Goal: Task Accomplishment & Management: Complete application form

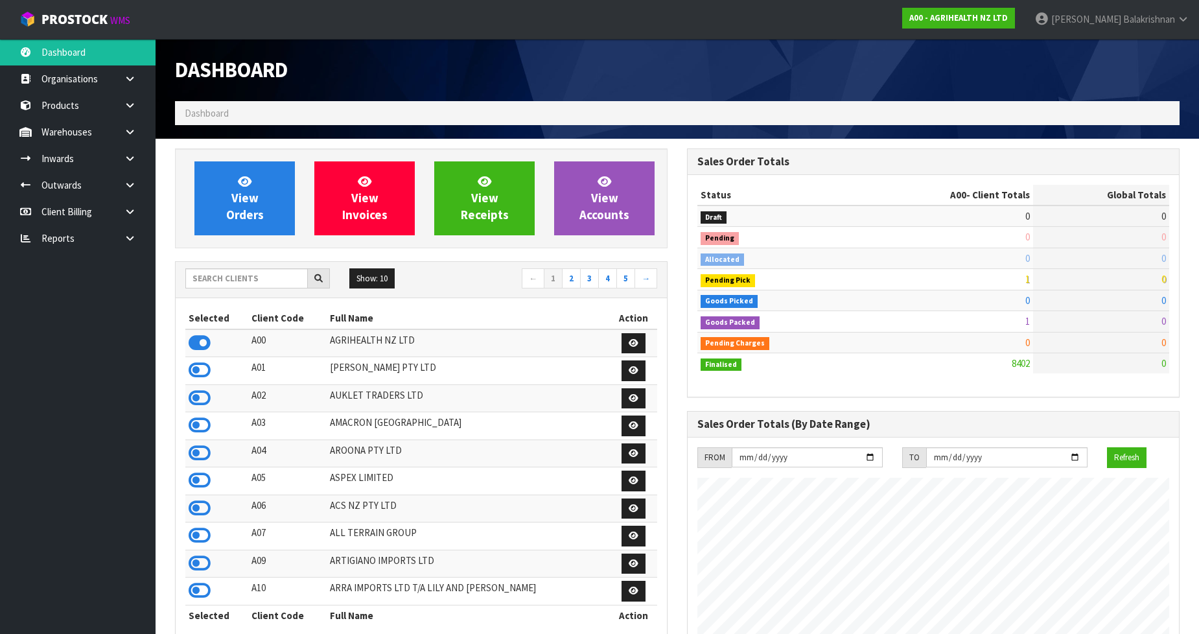
scroll to position [982, 512]
click at [255, 286] on input "text" at bounding box center [246, 278] width 123 height 20
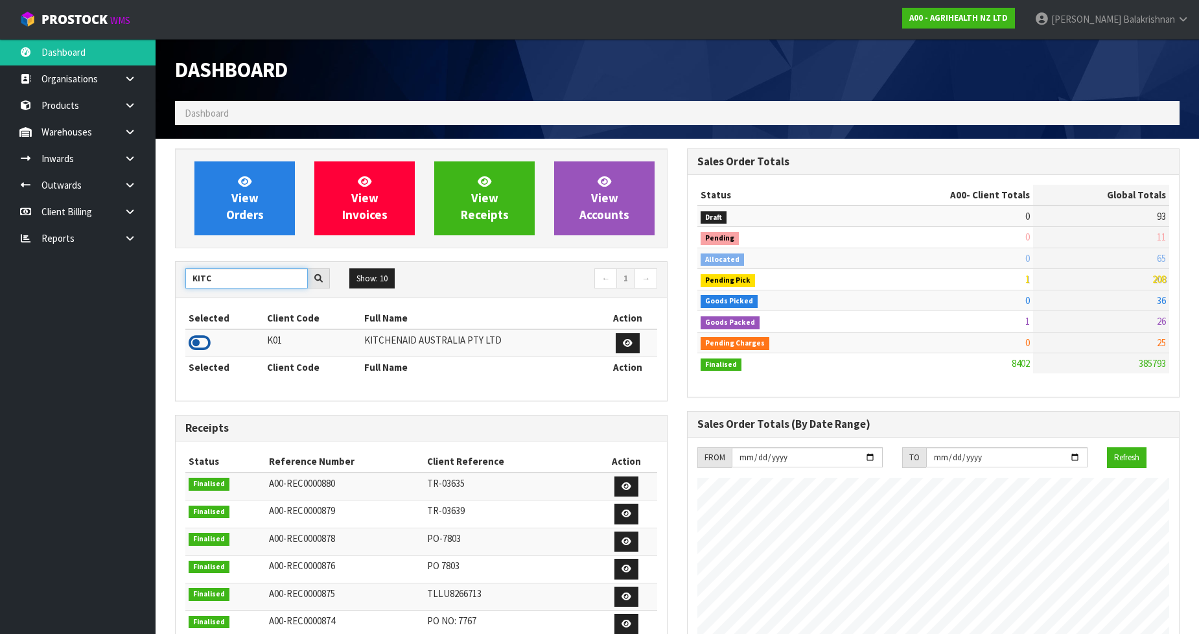
type input "KITC"
drag, startPoint x: 197, startPoint y: 340, endPoint x: 192, endPoint y: 344, distance: 6.9
click at [196, 342] on icon at bounding box center [200, 342] width 22 height 19
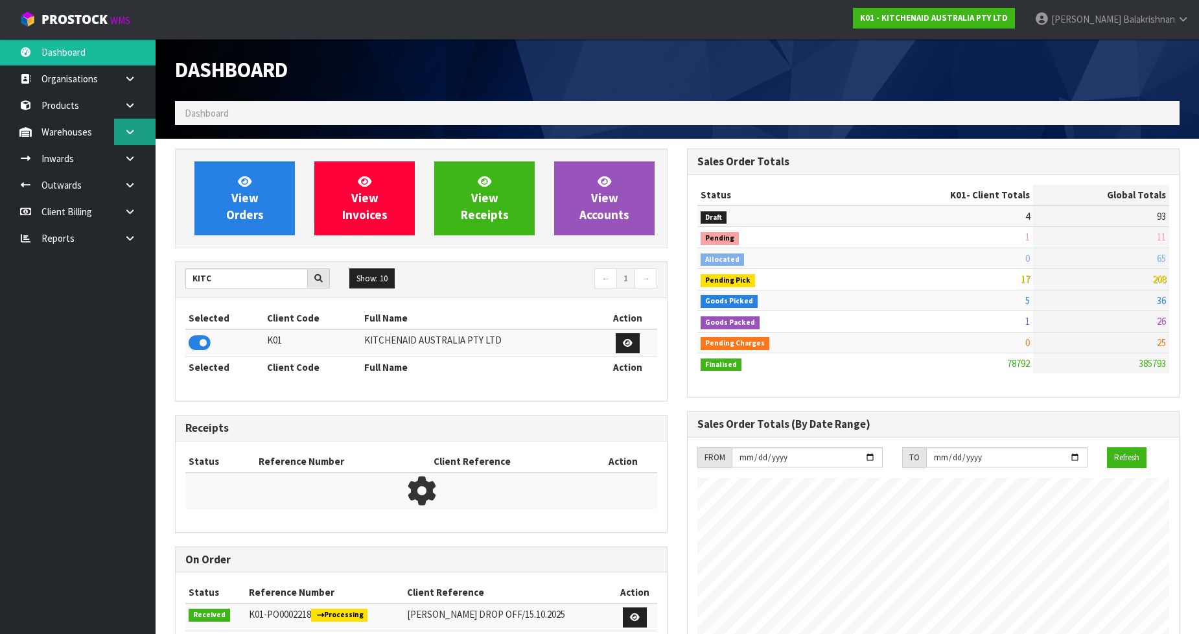
click at [130, 138] on link at bounding box center [134, 132] width 41 height 27
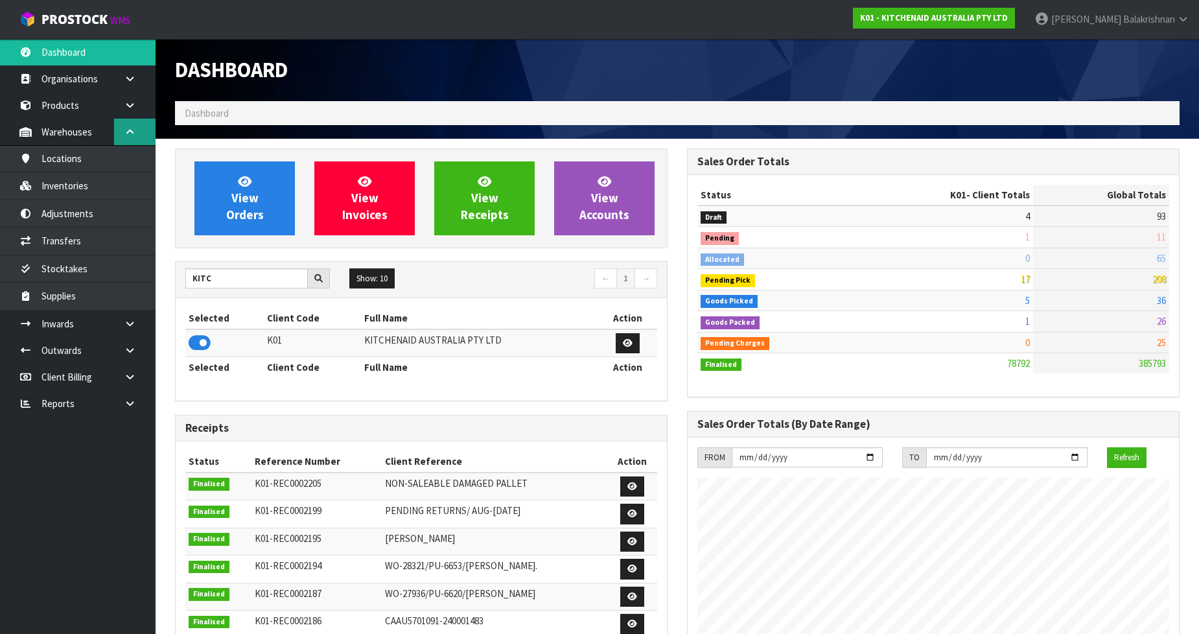
click at [130, 138] on link at bounding box center [134, 132] width 41 height 27
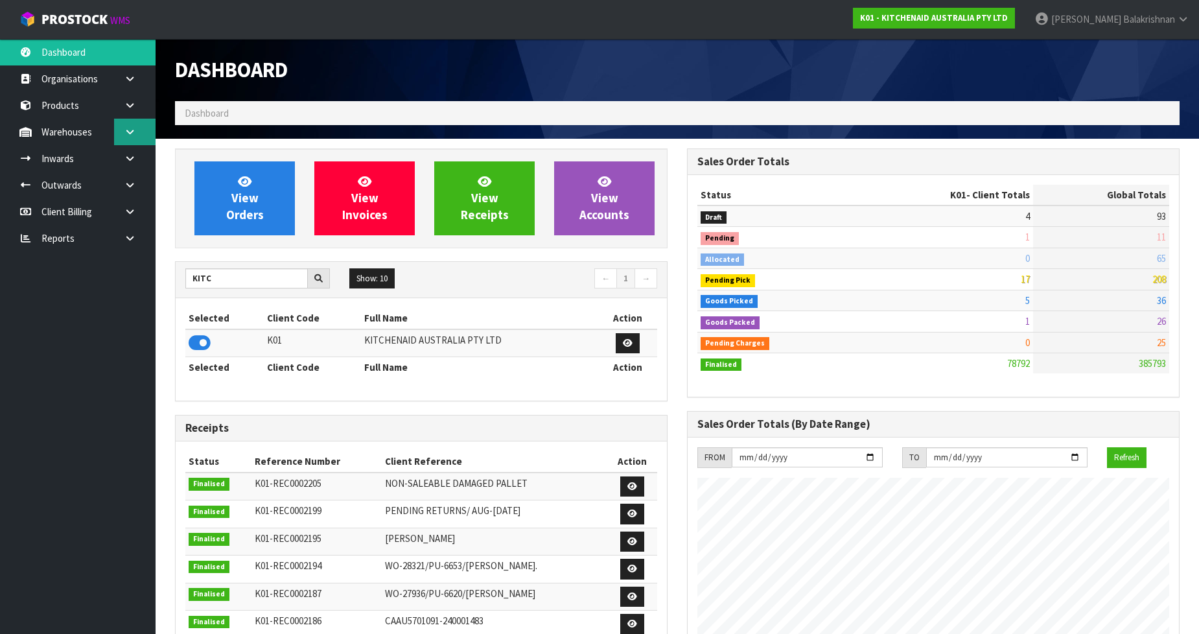
click at [130, 138] on link at bounding box center [134, 132] width 41 height 27
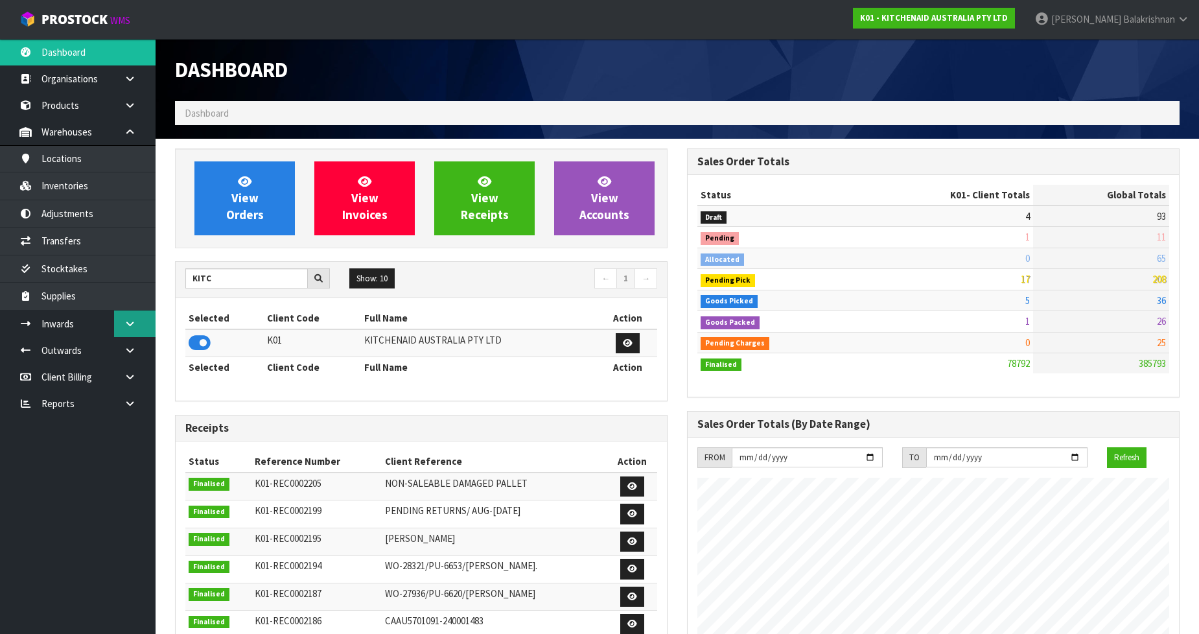
click at [140, 321] on link at bounding box center [134, 323] width 41 height 27
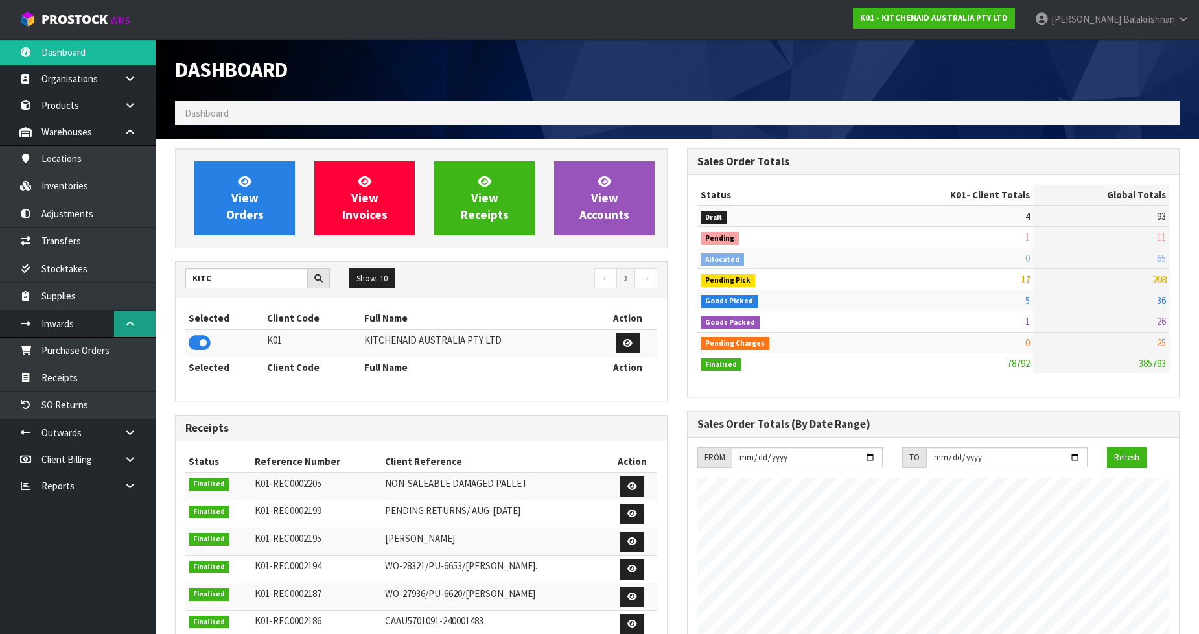
click at [140, 321] on link at bounding box center [134, 323] width 41 height 27
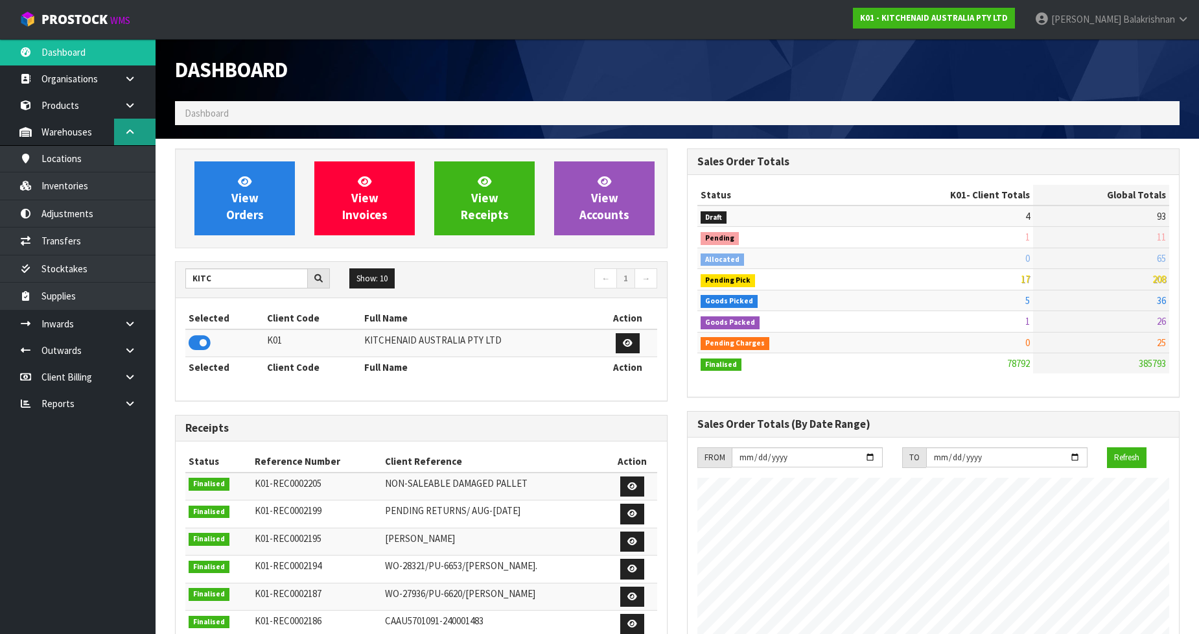
click at [124, 135] on icon at bounding box center [130, 132] width 12 height 10
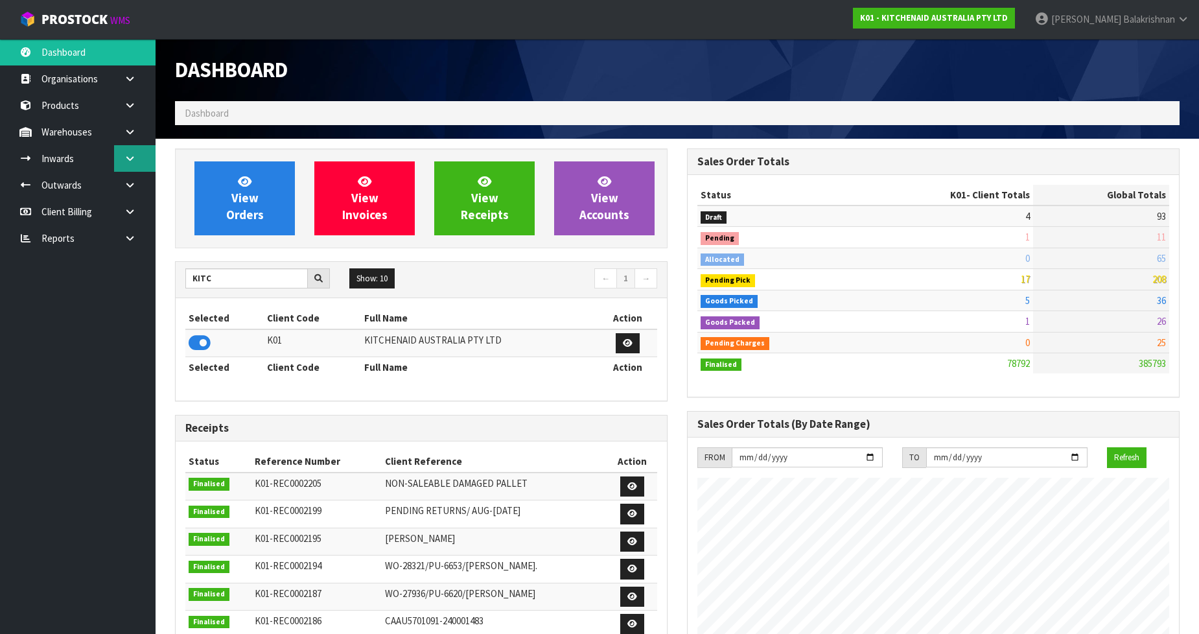
click at [124, 147] on link at bounding box center [134, 158] width 41 height 27
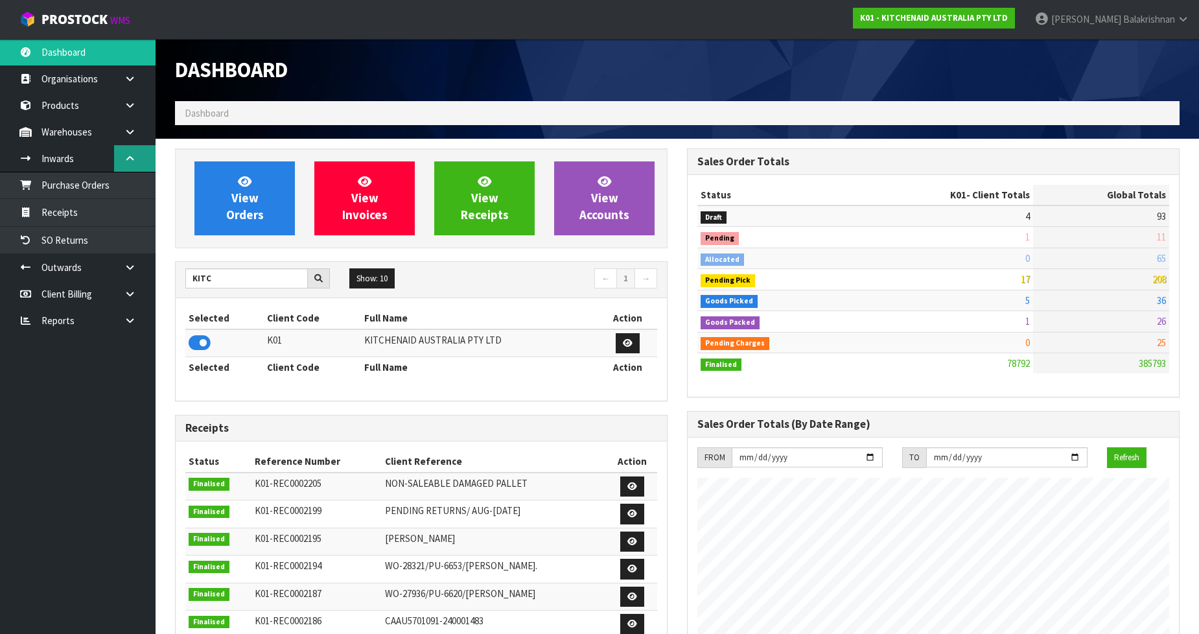
click at [124, 147] on link at bounding box center [134, 158] width 41 height 27
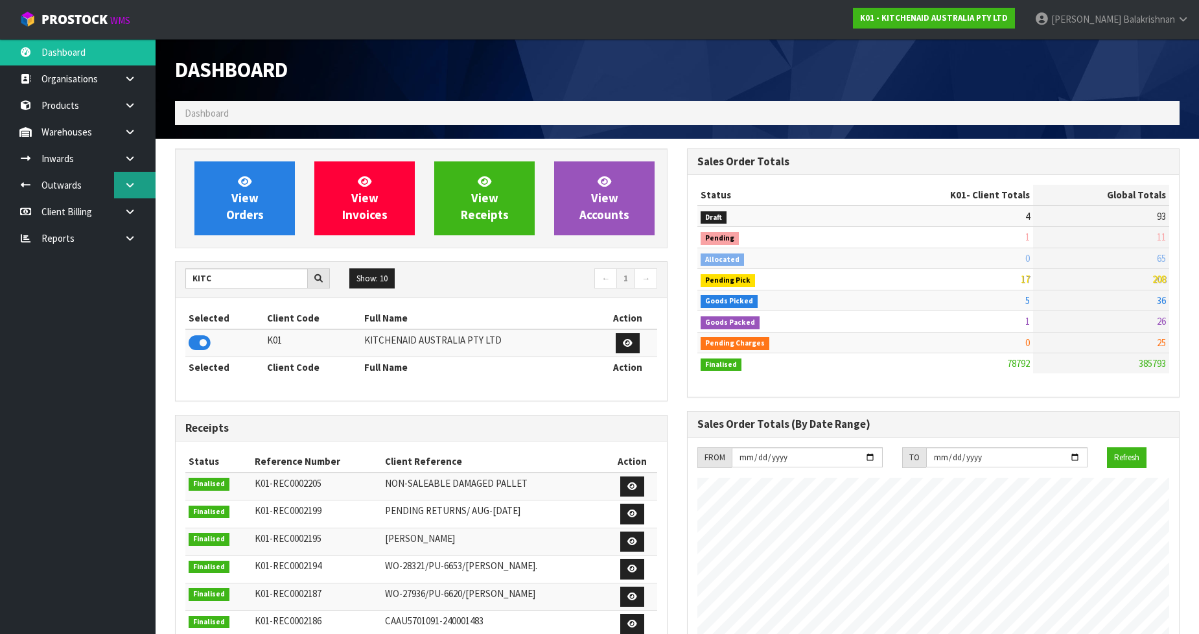
click at [128, 189] on icon at bounding box center [130, 185] width 12 height 10
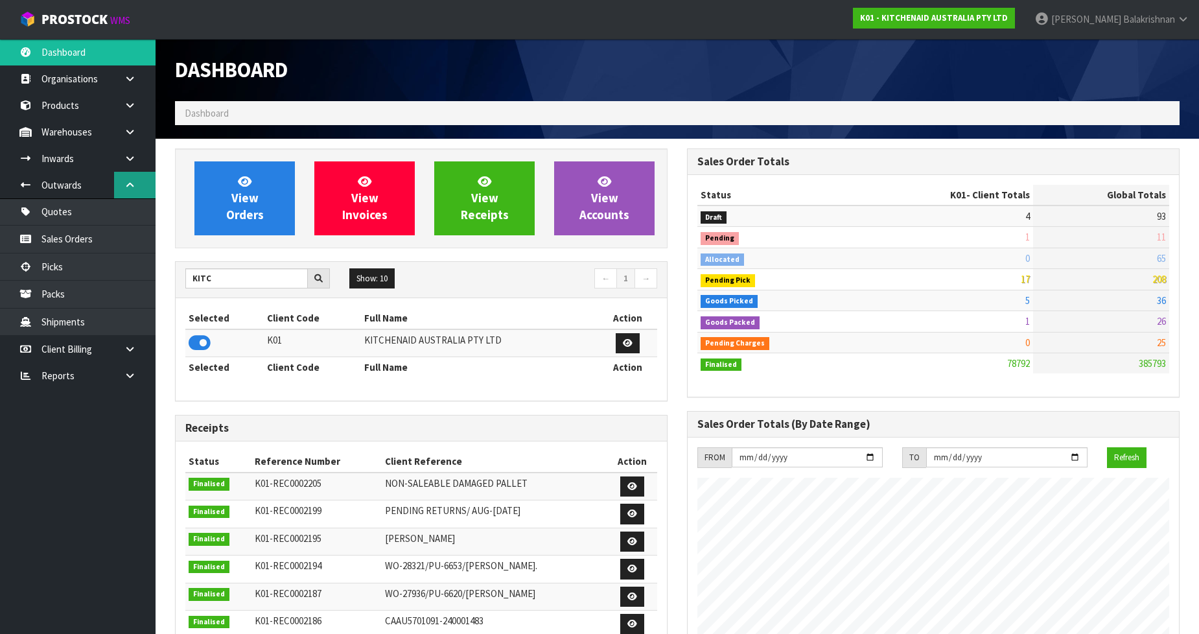
click at [128, 189] on icon at bounding box center [130, 185] width 12 height 10
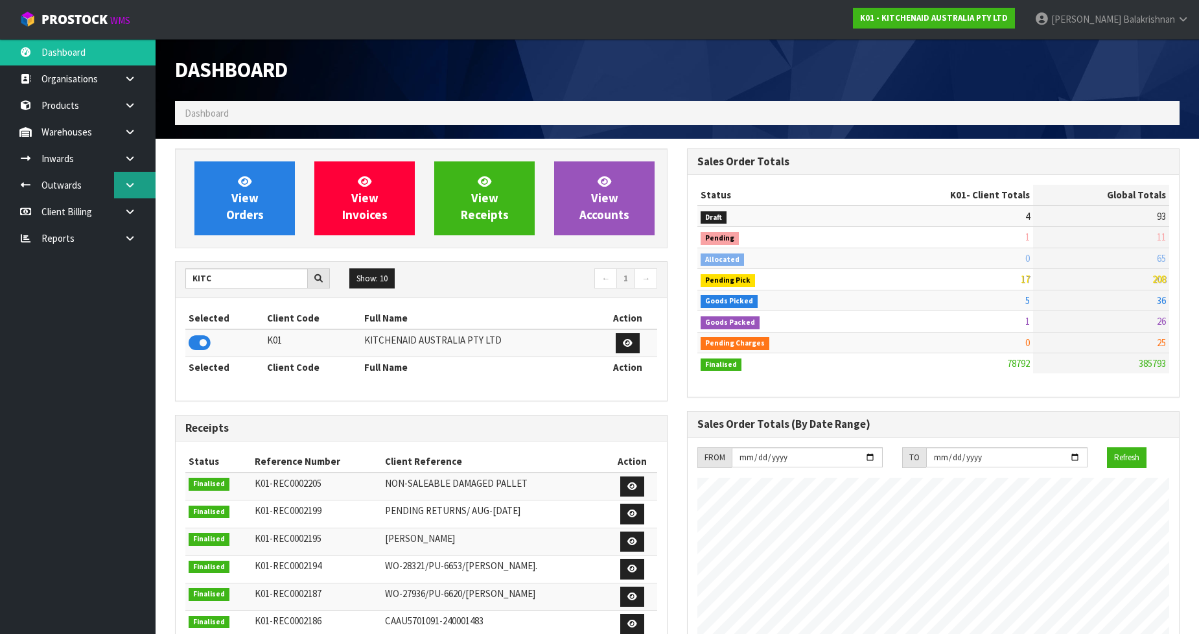
click at [128, 189] on icon at bounding box center [130, 185] width 12 height 10
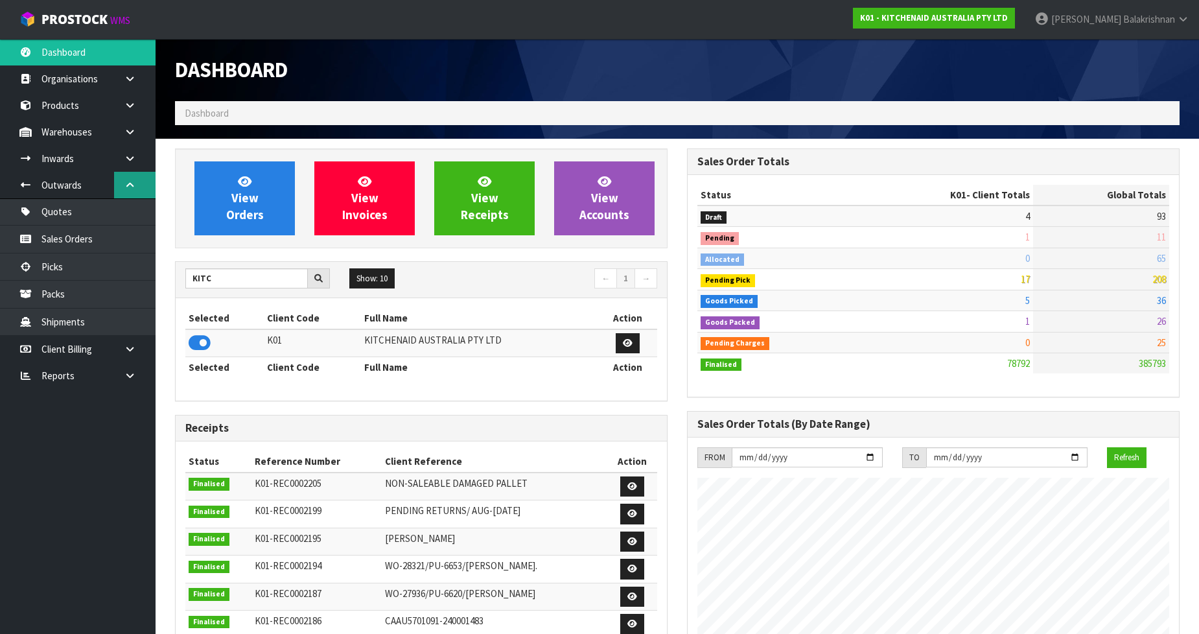
click at [132, 177] on link at bounding box center [134, 185] width 41 height 27
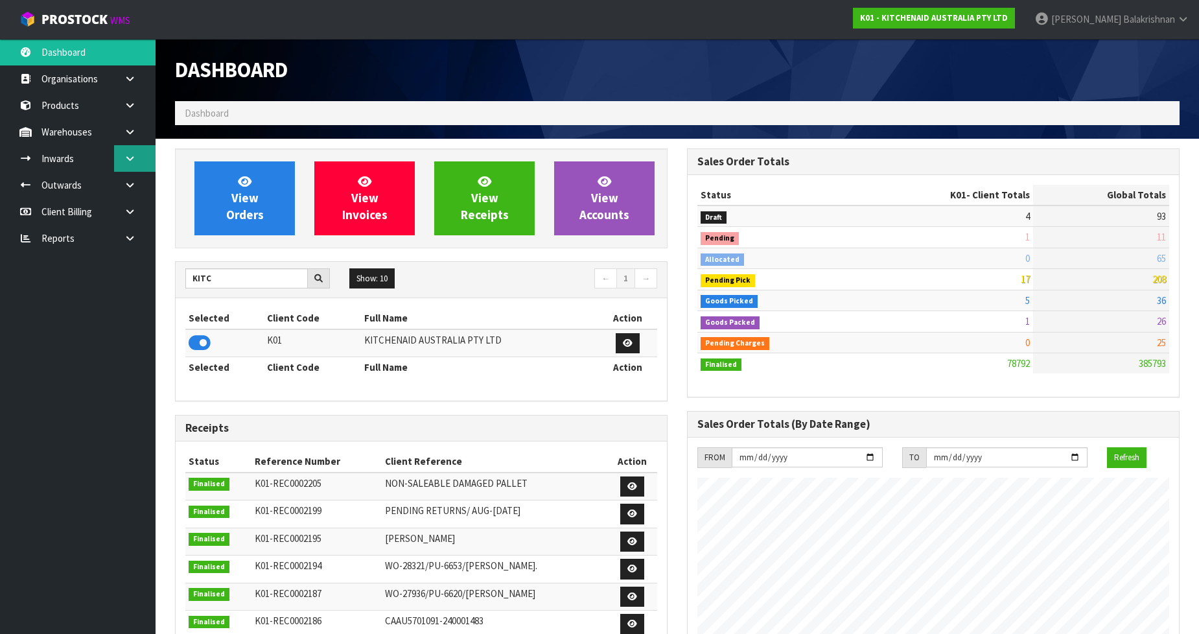
click at [134, 150] on link at bounding box center [134, 158] width 41 height 27
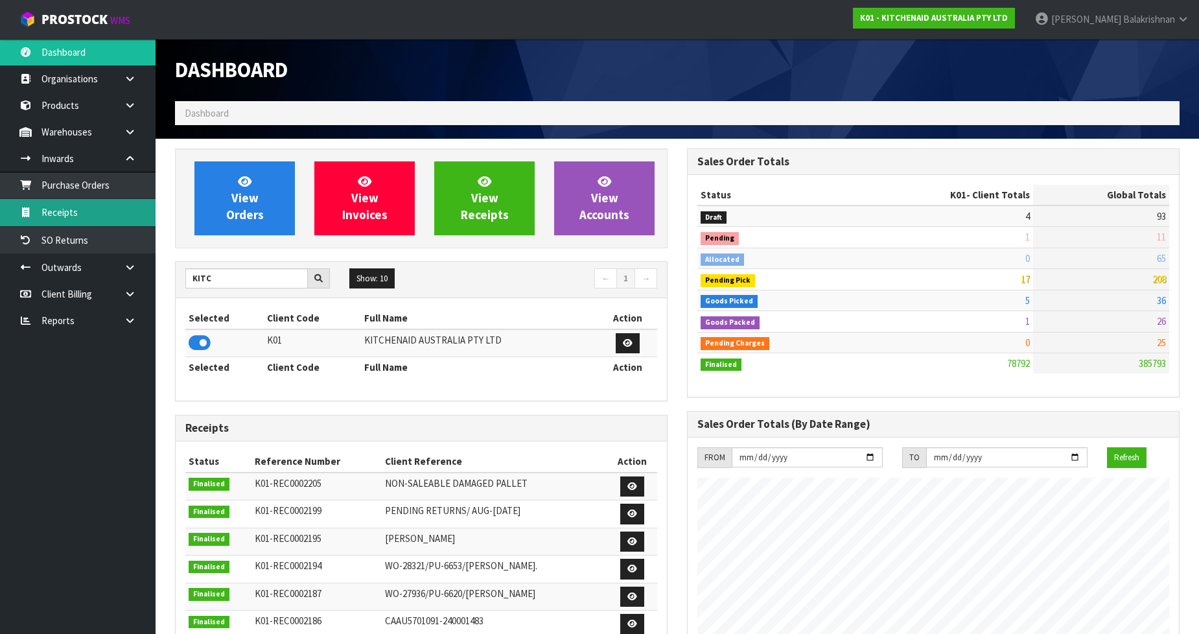
click at [107, 216] on link "Receipts" at bounding box center [78, 212] width 156 height 27
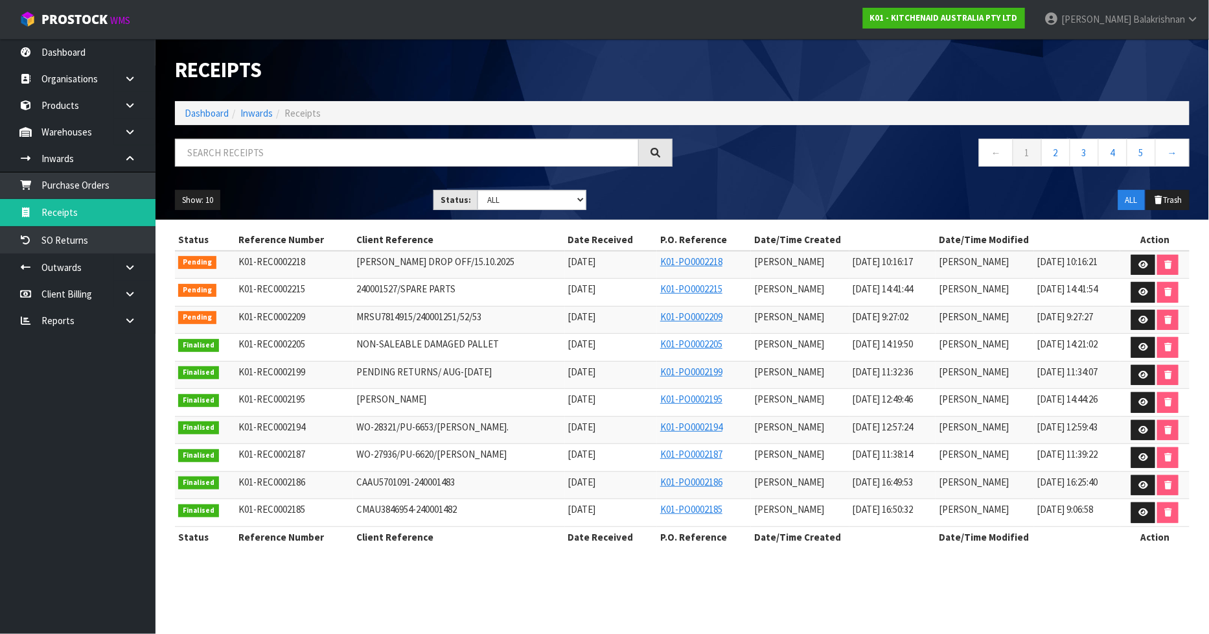
click at [546, 55] on div "Receipts" at bounding box center [423, 70] width 517 height 62
click at [1141, 296] on icon at bounding box center [1144, 292] width 10 height 8
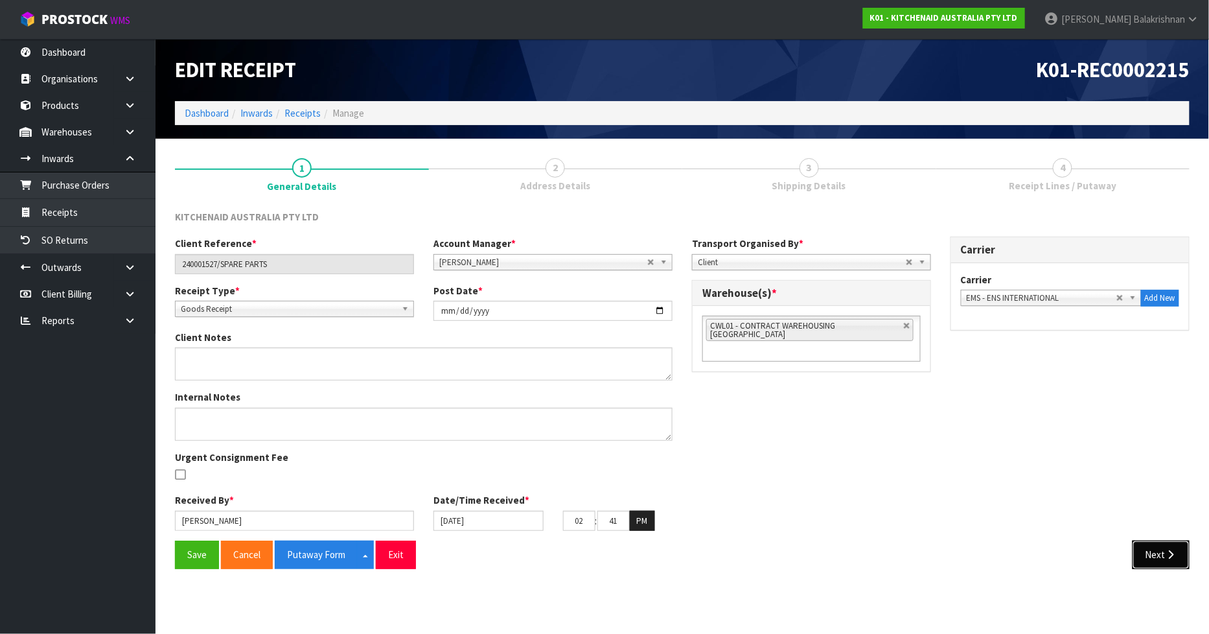
click at [1163, 547] on button "Next" at bounding box center [1161, 555] width 57 height 28
click at [1163, 552] on section "Edit Receipt K01-REC0002215 Dashboard Inwards Receipts Manage 1 General Details…" at bounding box center [604, 317] width 1209 height 634
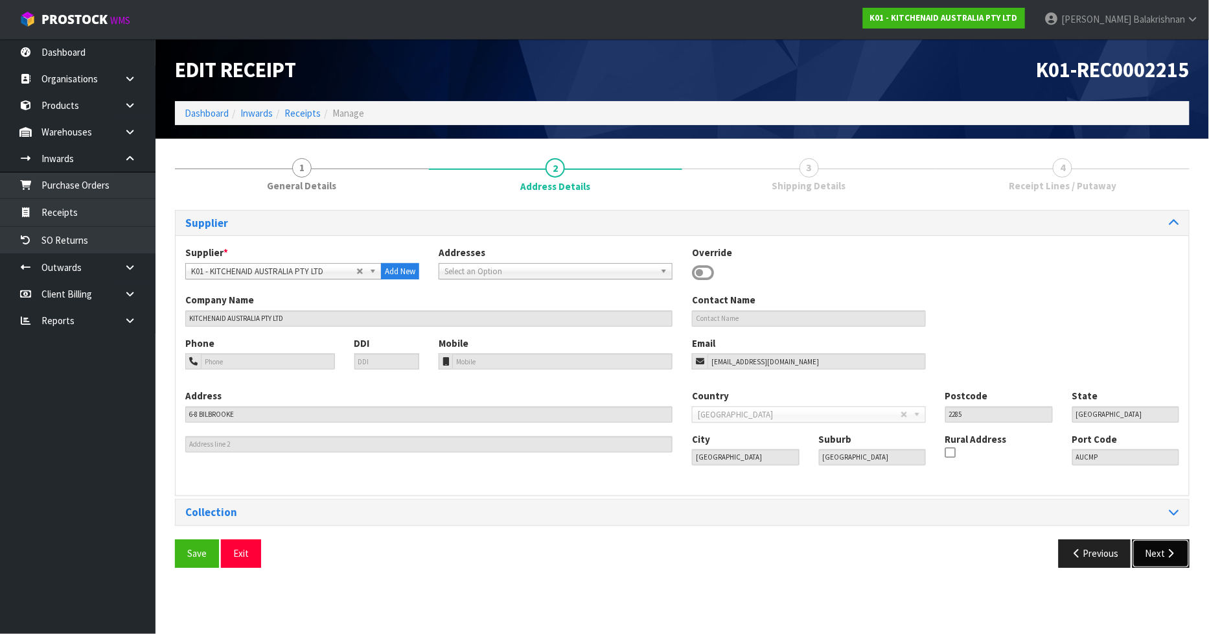
click at [1163, 554] on button "Next" at bounding box center [1161, 553] width 57 height 28
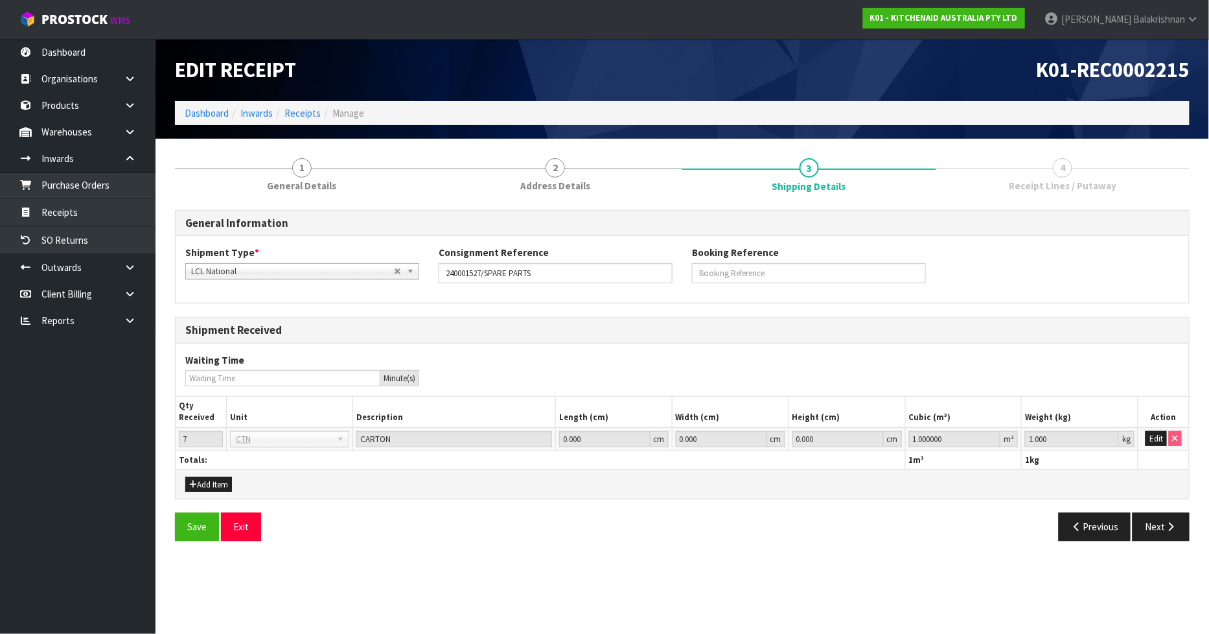
click at [1182, 509] on div "General Information Shipment Type * LCL National LCL International FCL-20ft FCL…" at bounding box center [682, 380] width 1015 height 341
click at [1177, 519] on button "Next" at bounding box center [1161, 527] width 57 height 28
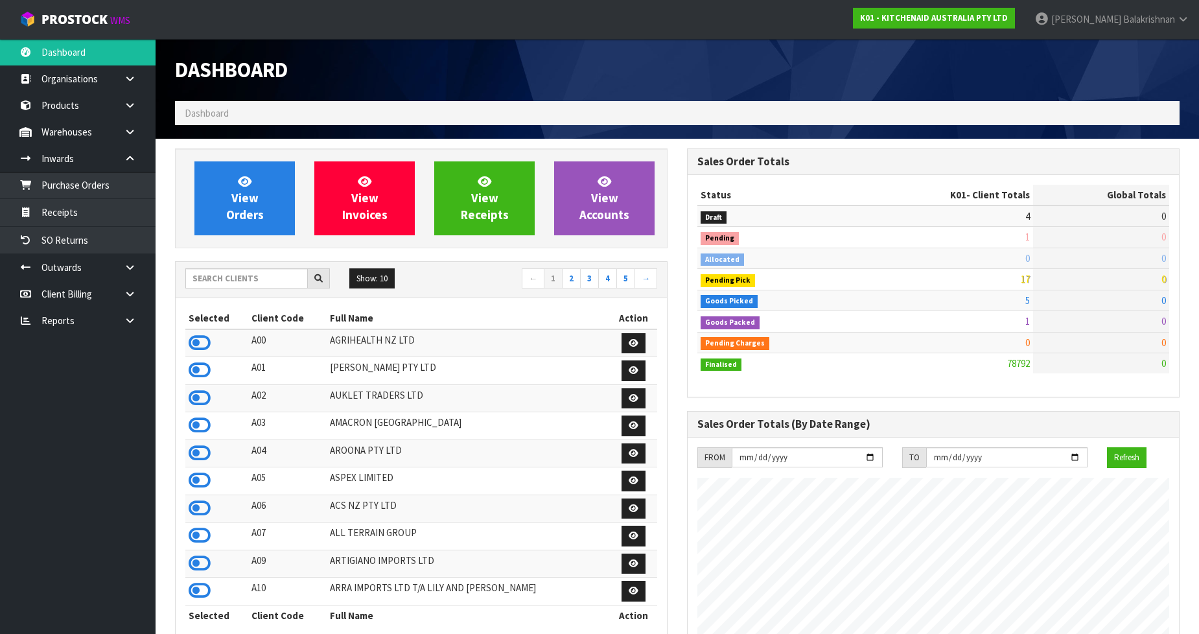
scroll to position [982, 512]
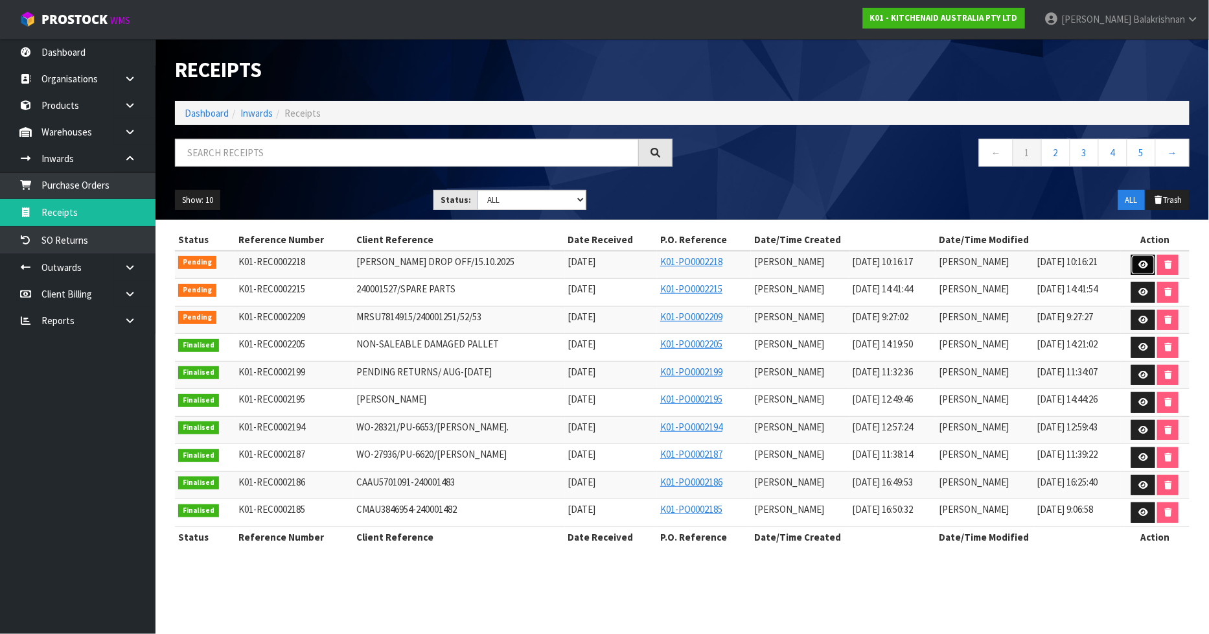
click at [1149, 259] on link at bounding box center [1144, 265] width 24 height 21
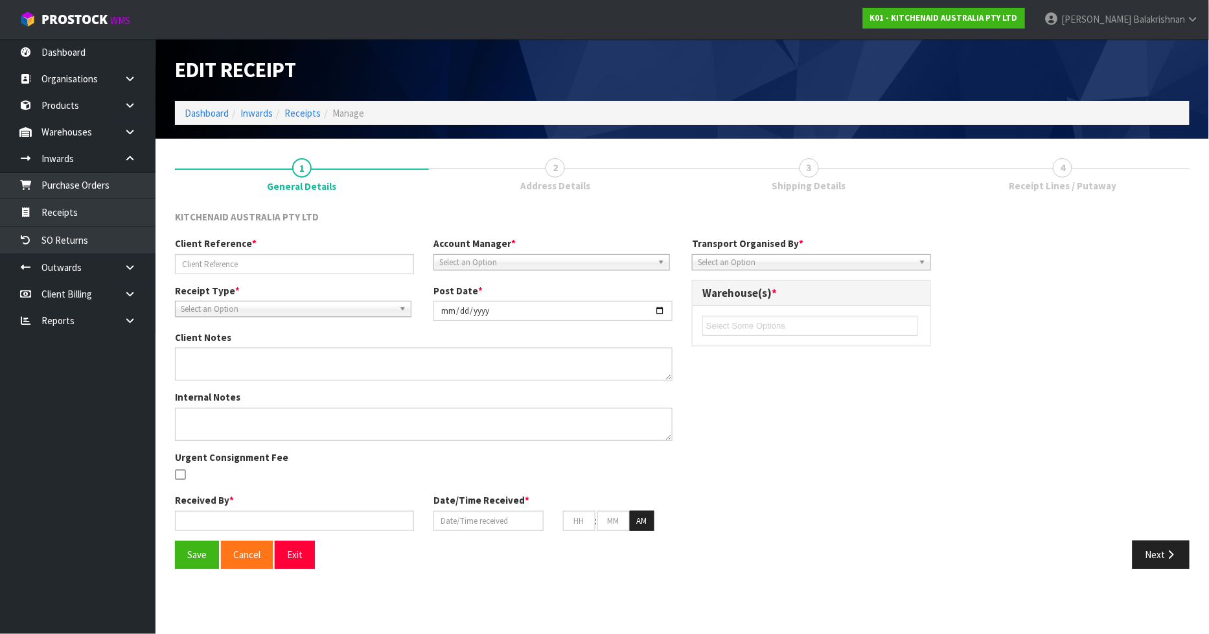
type input "[PERSON_NAME] DROP OFF/15.10.2025"
type input "[DATE]"
type input "[PERSON_NAME]"
type input "[DATE]"
type input "10"
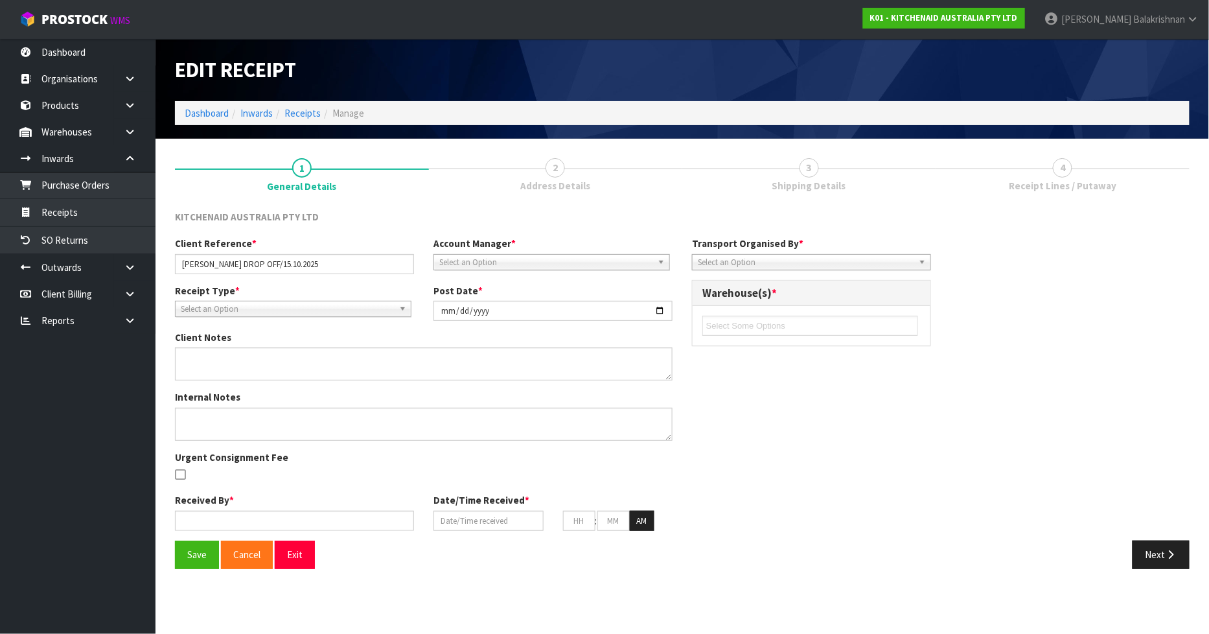
type input "16"
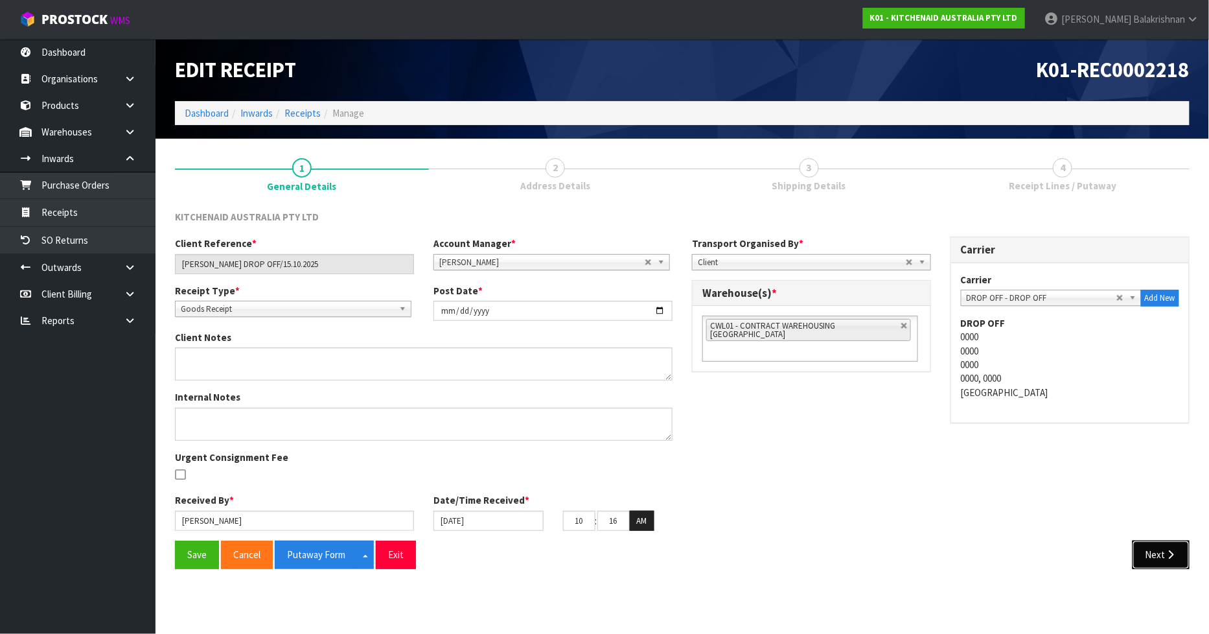
click at [1187, 548] on button "Next" at bounding box center [1161, 555] width 57 height 28
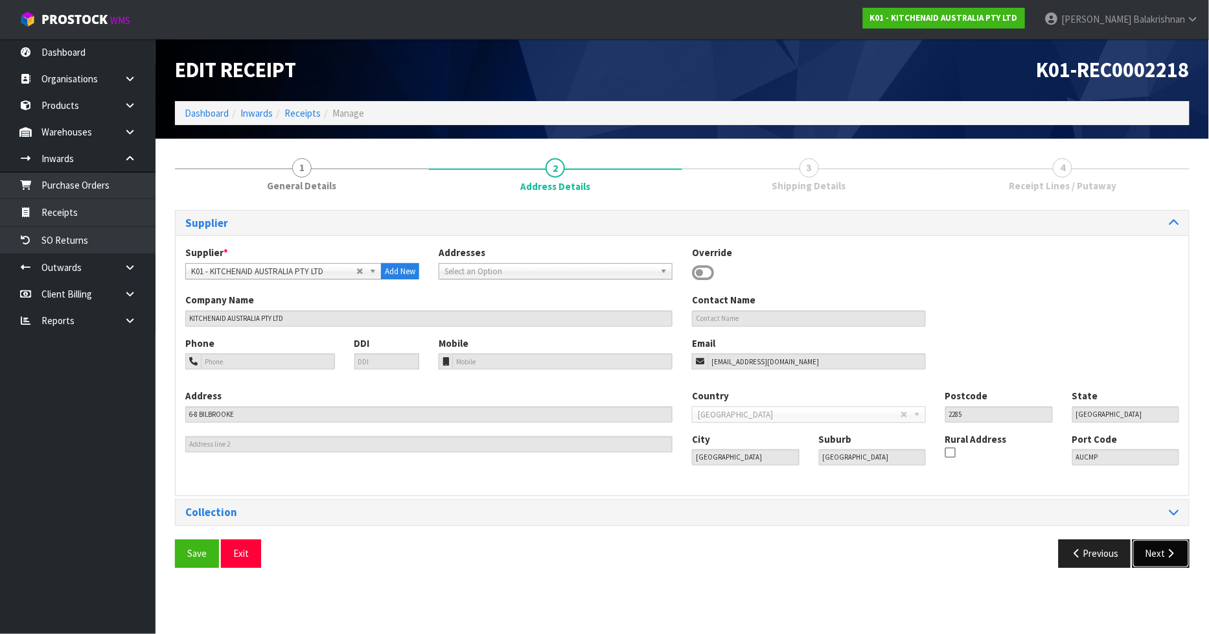
click at [1178, 559] on button "Next" at bounding box center [1161, 553] width 57 height 28
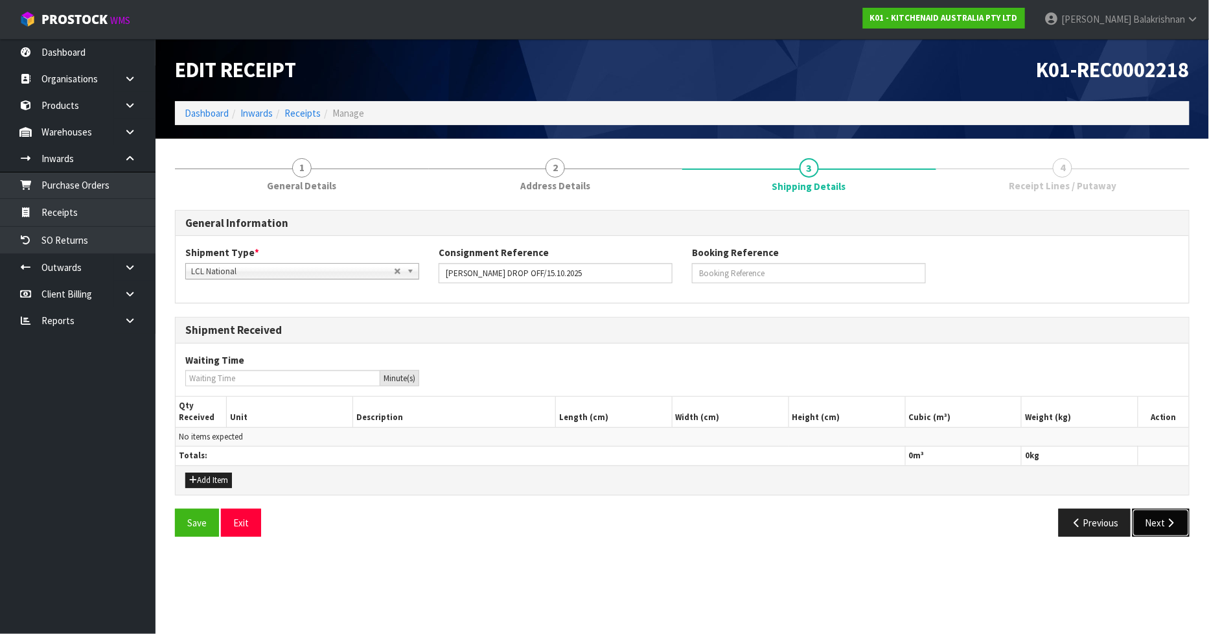
click at [1175, 521] on icon "button" at bounding box center [1171, 523] width 12 height 10
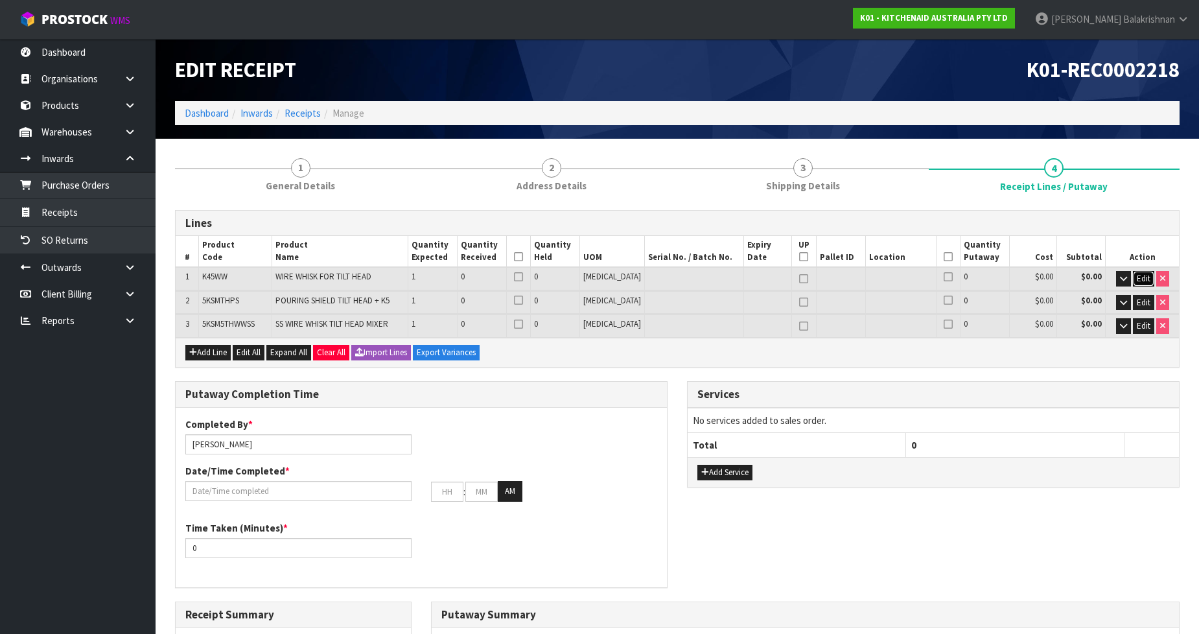
click at [1148, 273] on span "Edit" at bounding box center [1144, 278] width 14 height 11
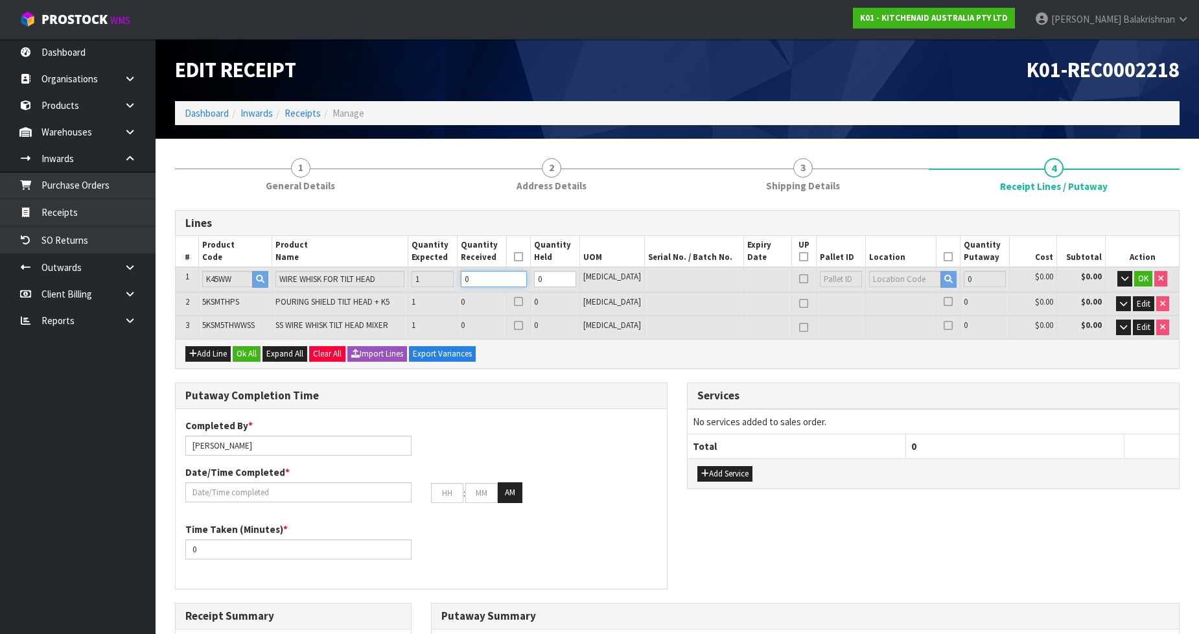
click at [494, 275] on input "0" at bounding box center [494, 279] width 66 height 16
type input "0"
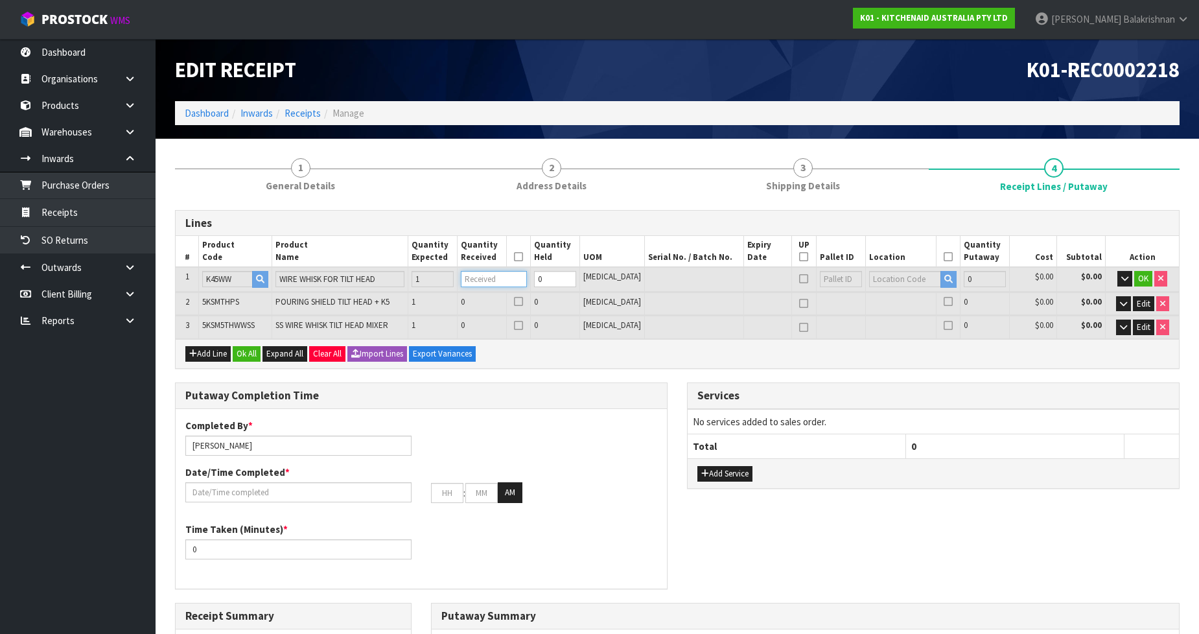
type input "0.003332"
type input "0.19"
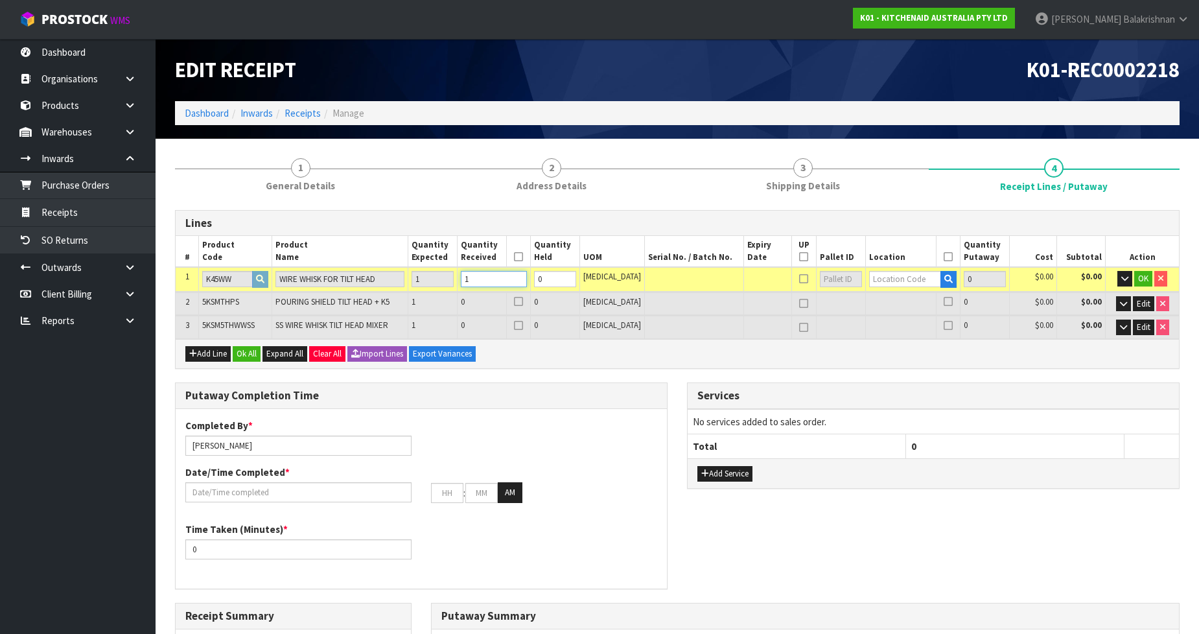
type input "1"
click at [869, 283] on input "text" at bounding box center [905, 279] width 72 height 16
type input "38-31-3-C"
type input "1"
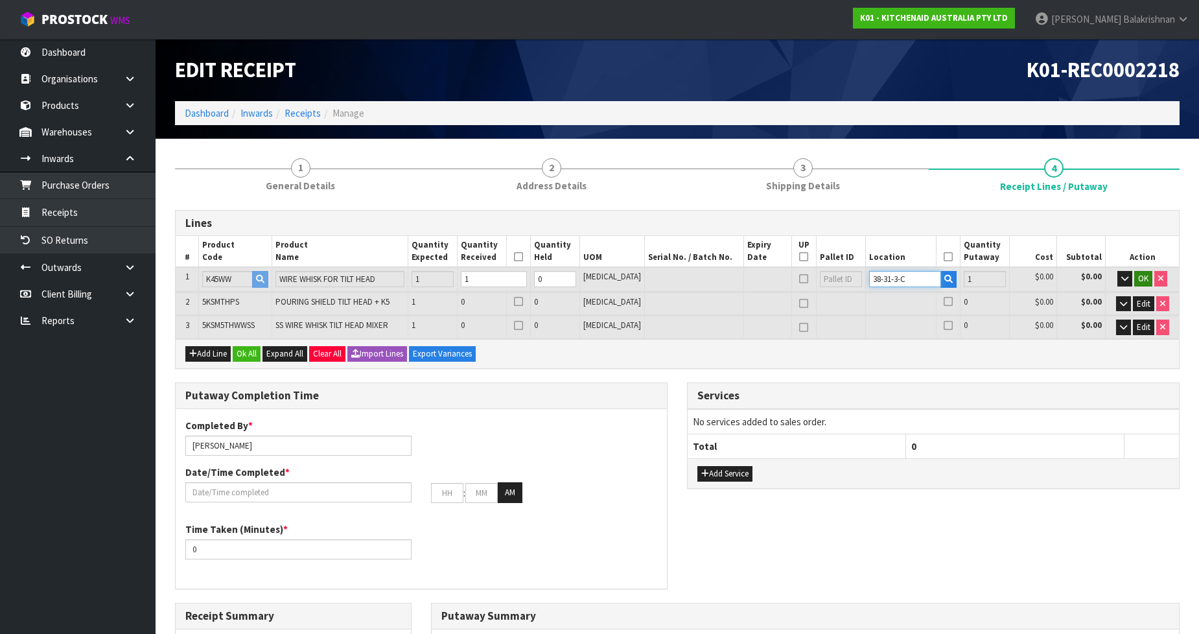
type input "38-31-3-C"
click at [1139, 280] on span "OK" at bounding box center [1143, 278] width 10 height 11
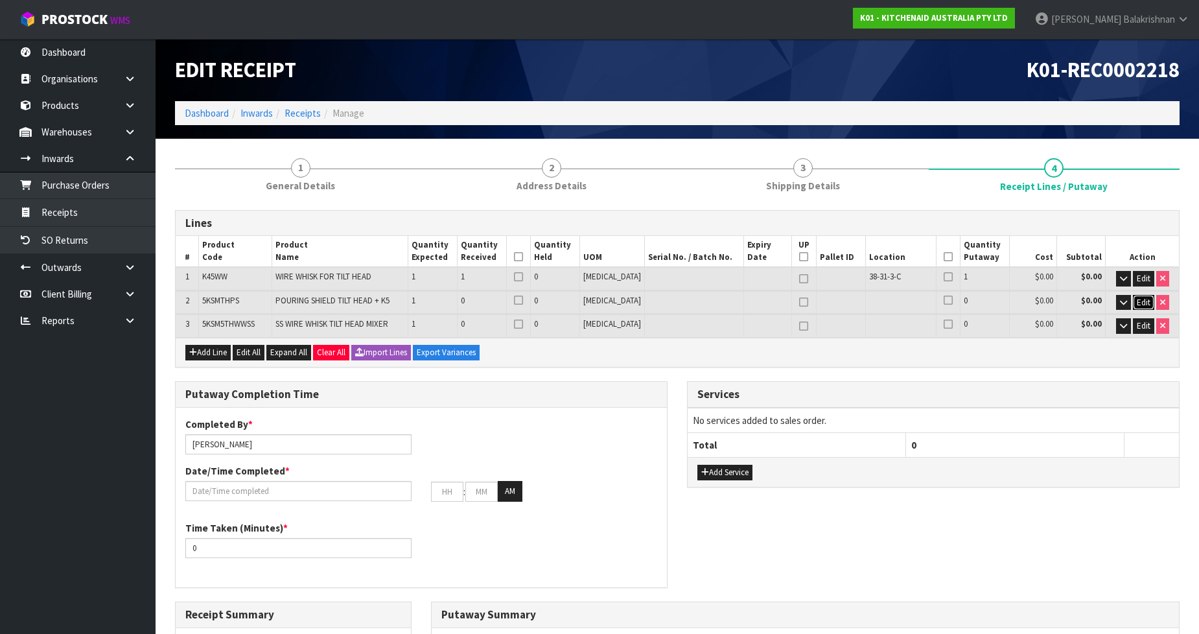
click at [1152, 298] on button "Edit" at bounding box center [1143, 303] width 21 height 16
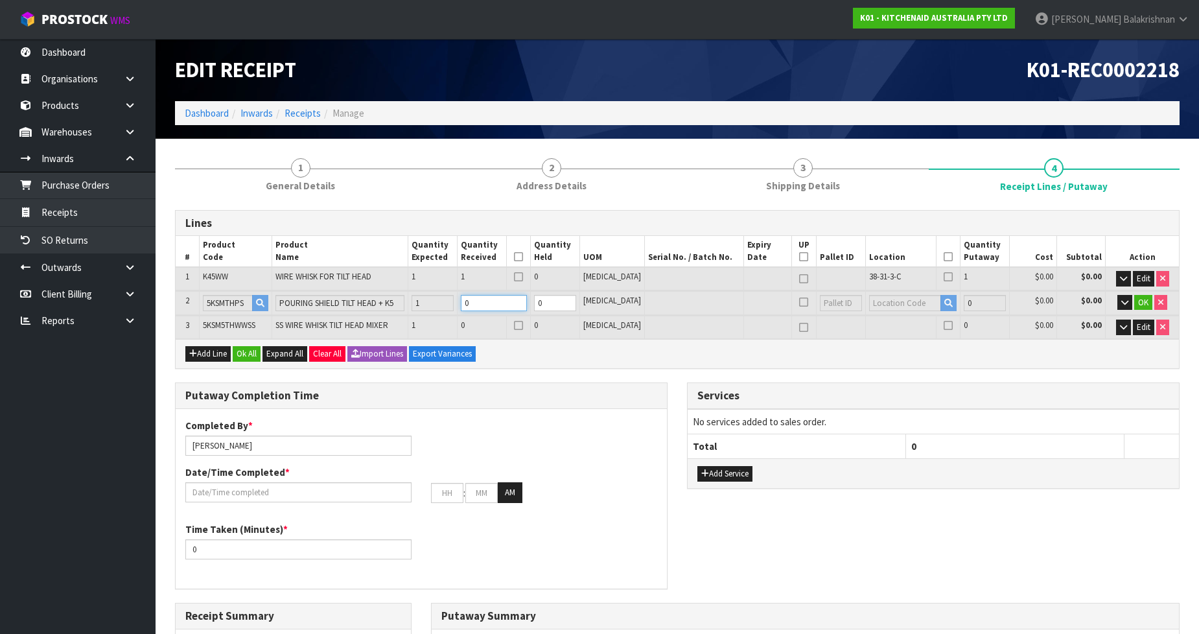
click at [491, 305] on input "0" at bounding box center [494, 303] width 66 height 16
type input "0"
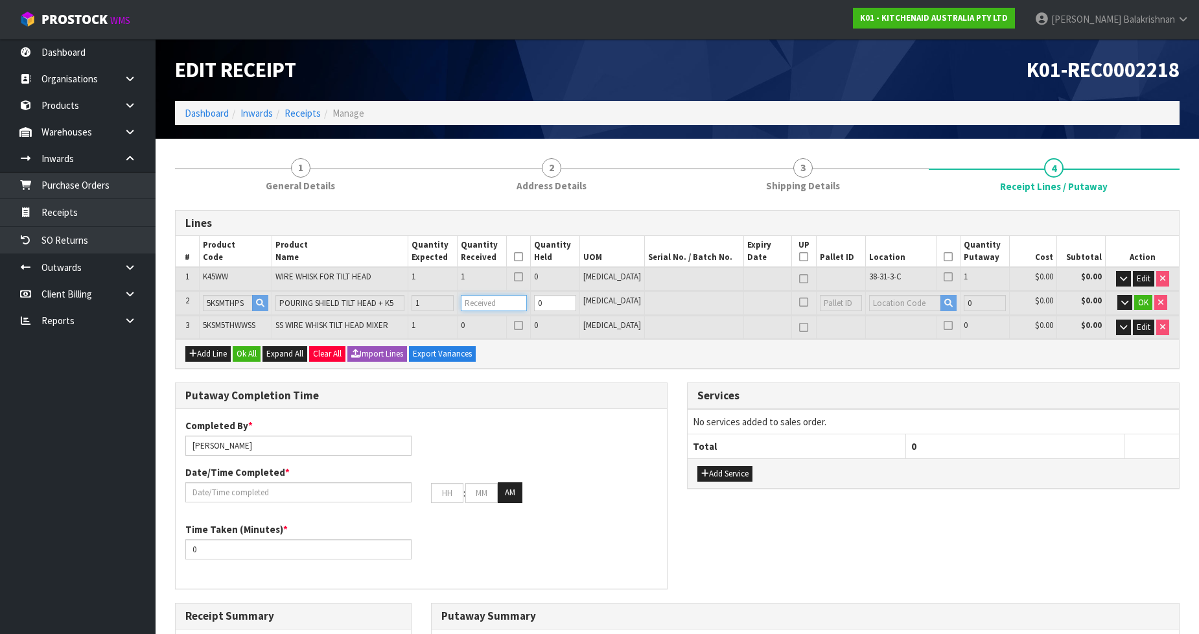
type input "0.010565"
type input "0.607"
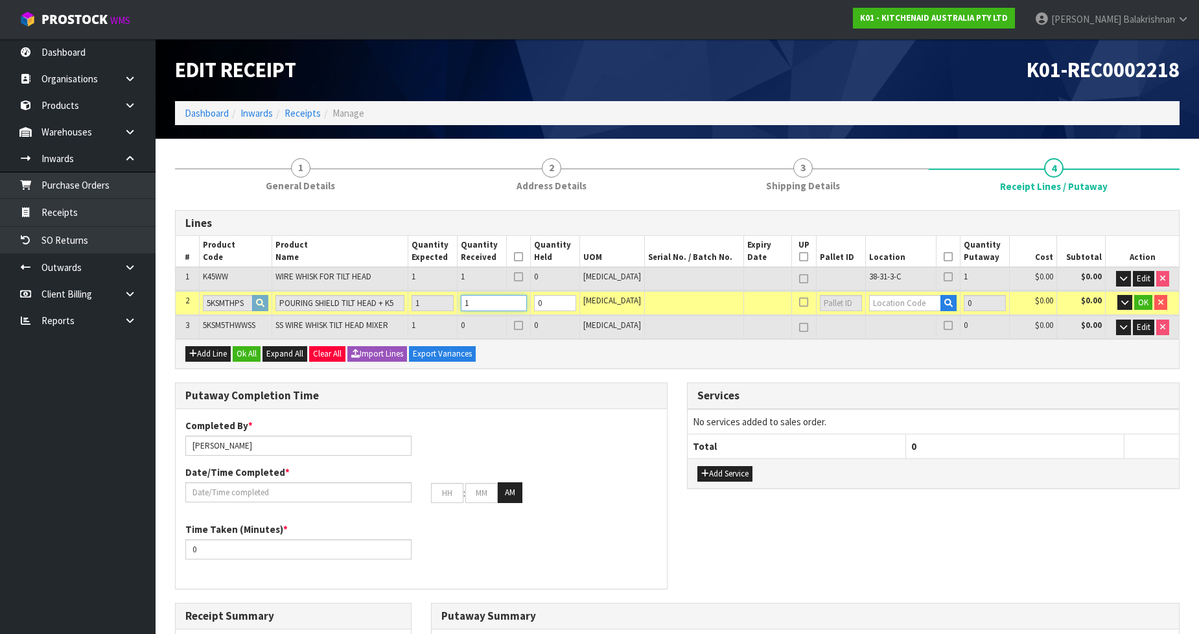
type input "1"
click at [876, 305] on input "text" at bounding box center [905, 303] width 72 height 16
type input "38-31-2-B"
type input "2"
type input "1"
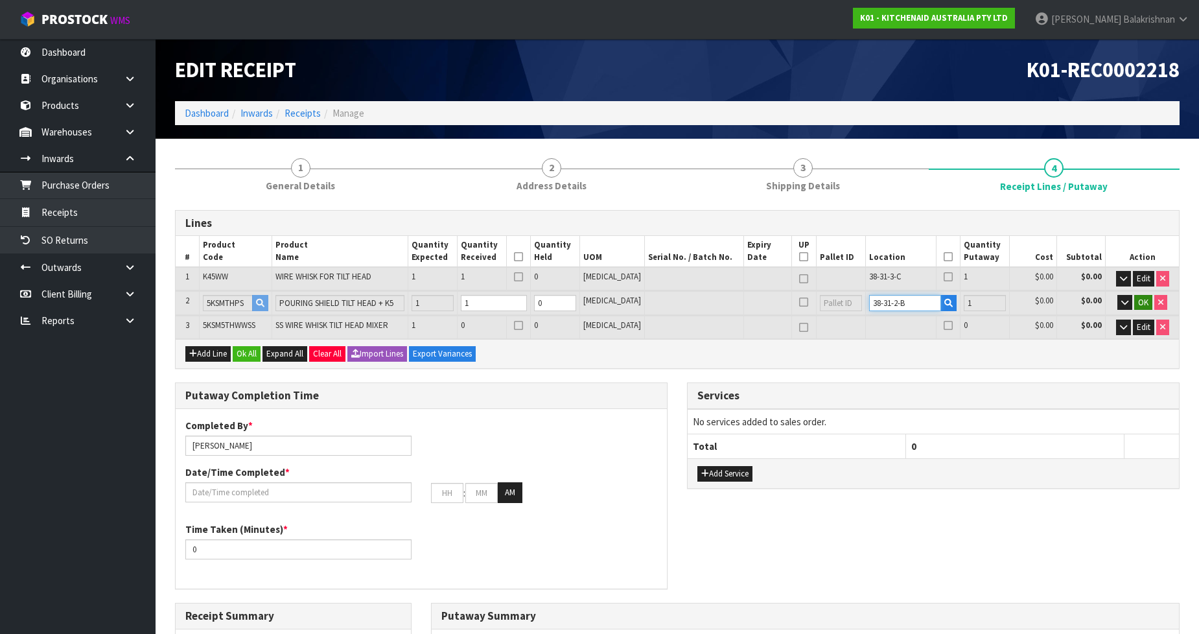
type input "38-31-2-B"
click at [1141, 301] on span "OK" at bounding box center [1143, 302] width 10 height 11
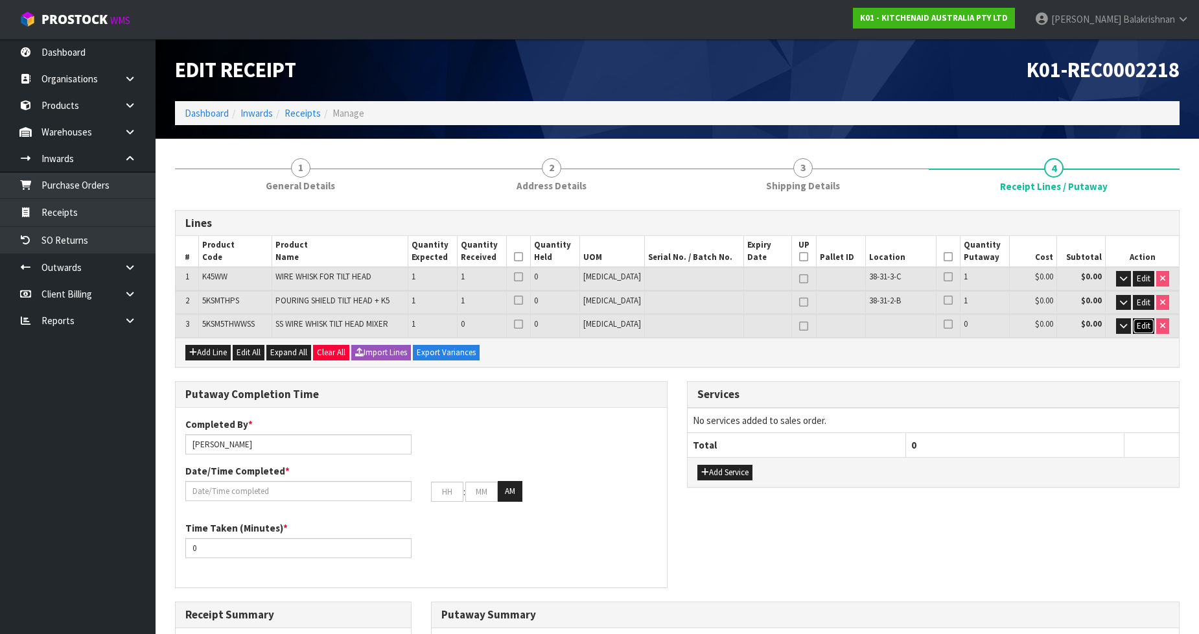
click at [1149, 325] on span "Edit" at bounding box center [1144, 325] width 14 height 11
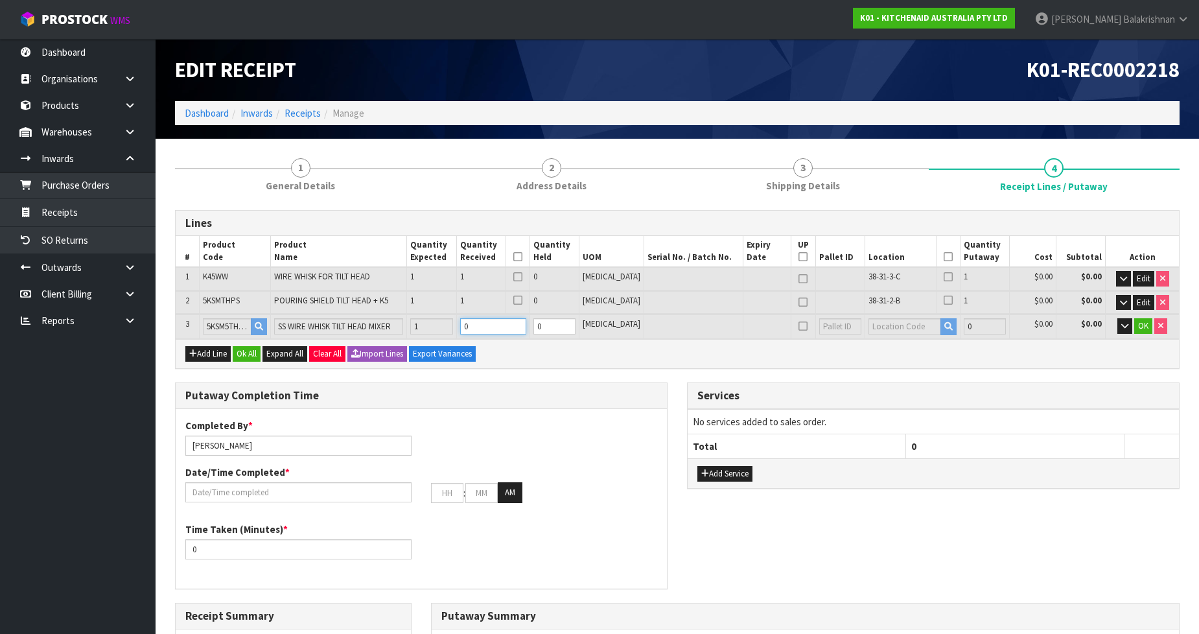
click at [514, 324] on input "0" at bounding box center [493, 326] width 66 height 16
type input "0.013565"
type input "0.957"
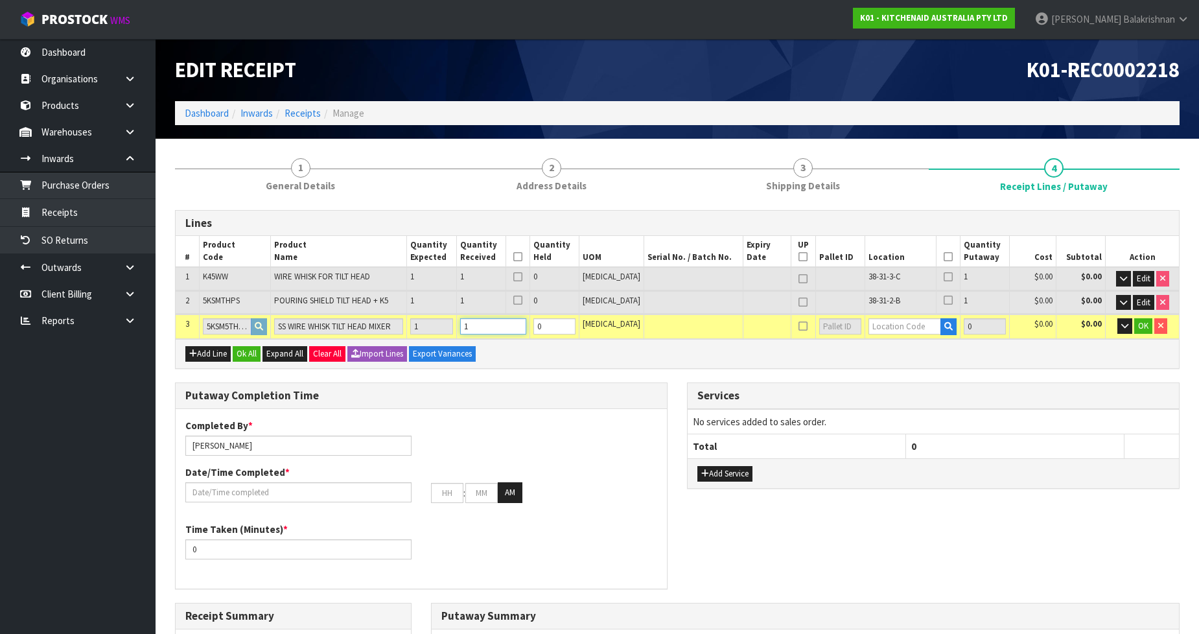
type input "1"
click at [889, 325] on input "text" at bounding box center [905, 326] width 73 height 16
type input "38-33-3-"
click at [886, 359] on strong "38-33-3-" at bounding box center [889, 364] width 38 height 12
type input "3"
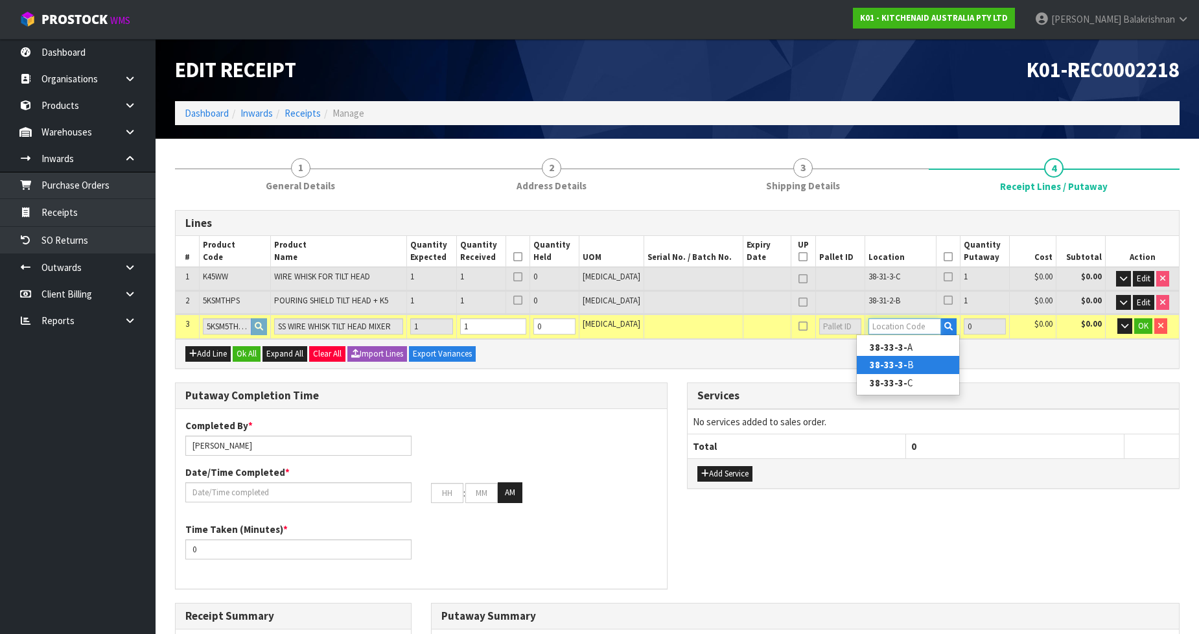
type input "38-33-3-B"
type input "1"
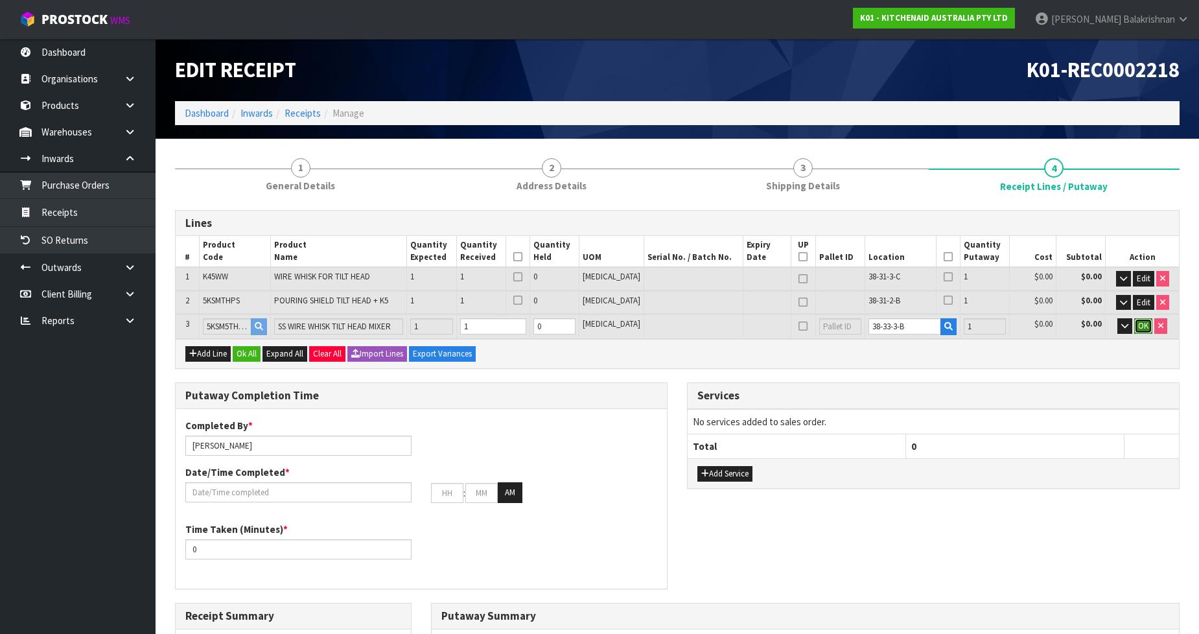
click at [1142, 320] on span "OK" at bounding box center [1143, 325] width 10 height 11
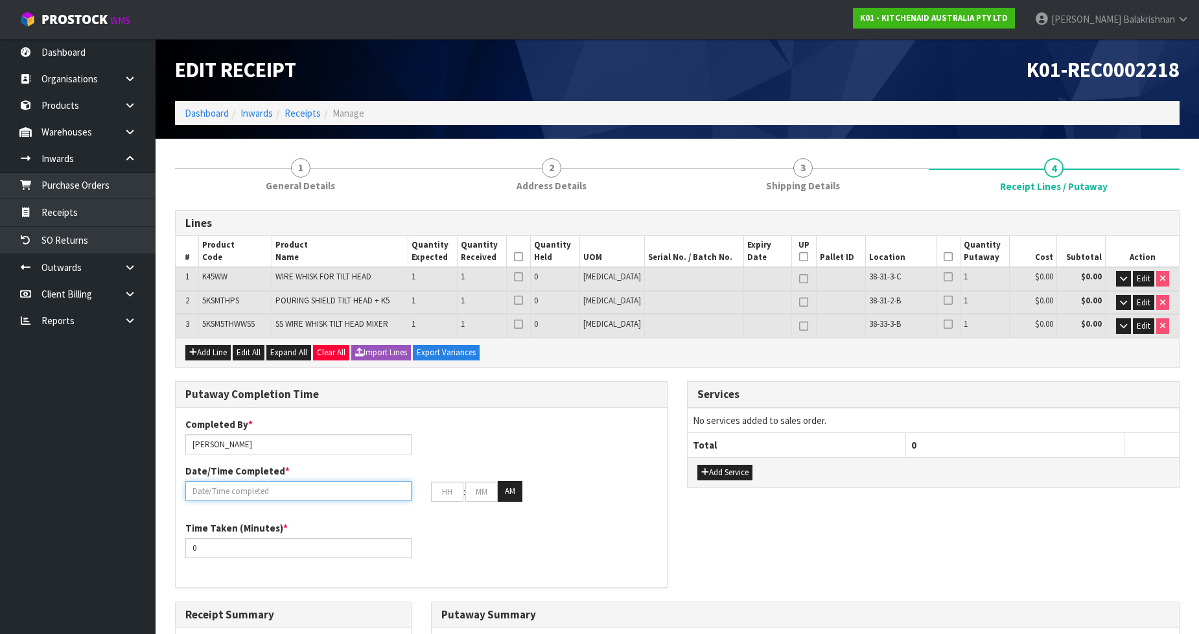
click at [353, 488] on input "text" at bounding box center [298, 491] width 226 height 20
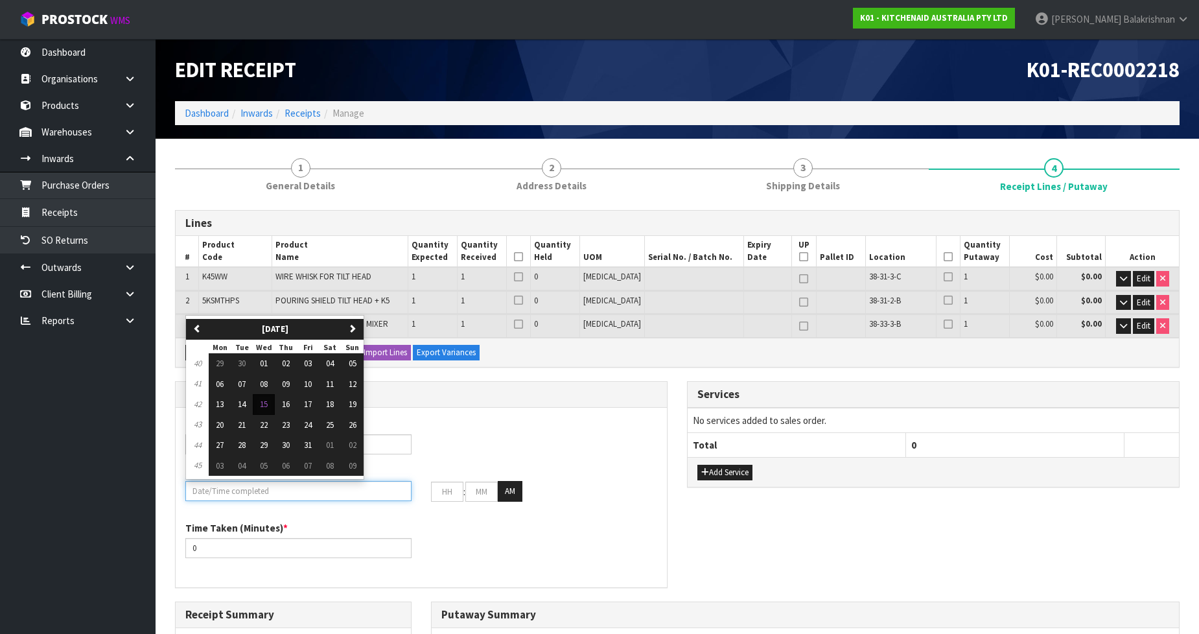
click at [353, 488] on input "text" at bounding box center [298, 491] width 226 height 20
click at [619, 423] on div "Completed By * [PERSON_NAME] Date/Time Completed * previous [DATE] [DATE] Tue W…" at bounding box center [421, 464] width 491 height 94
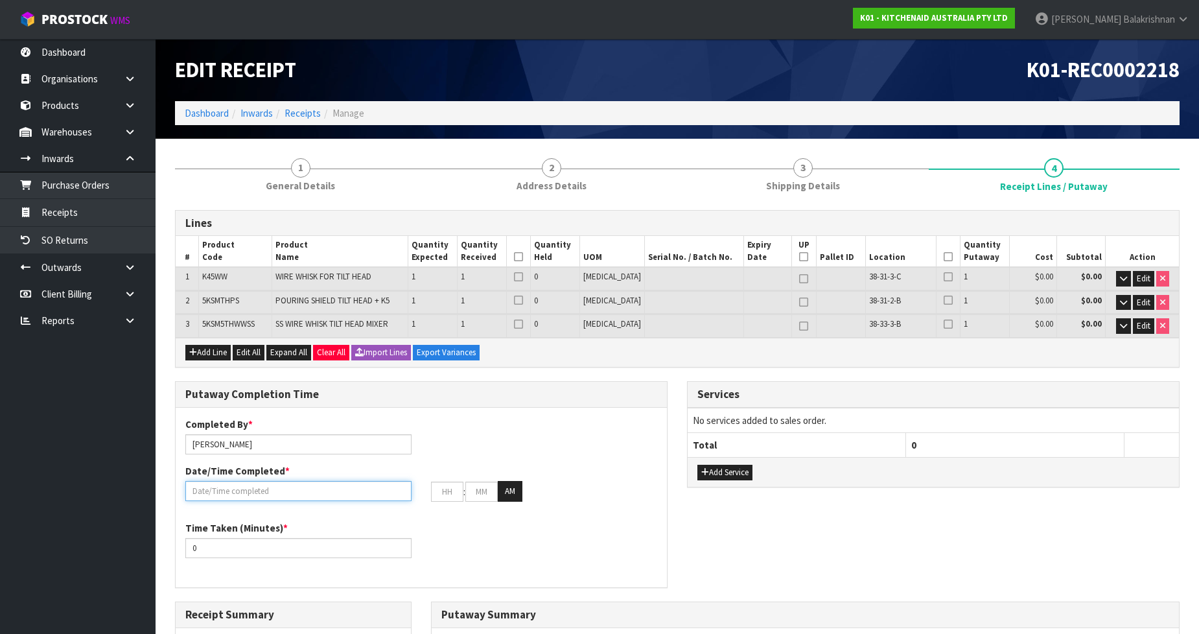
click at [290, 495] on input "text" at bounding box center [298, 491] width 226 height 20
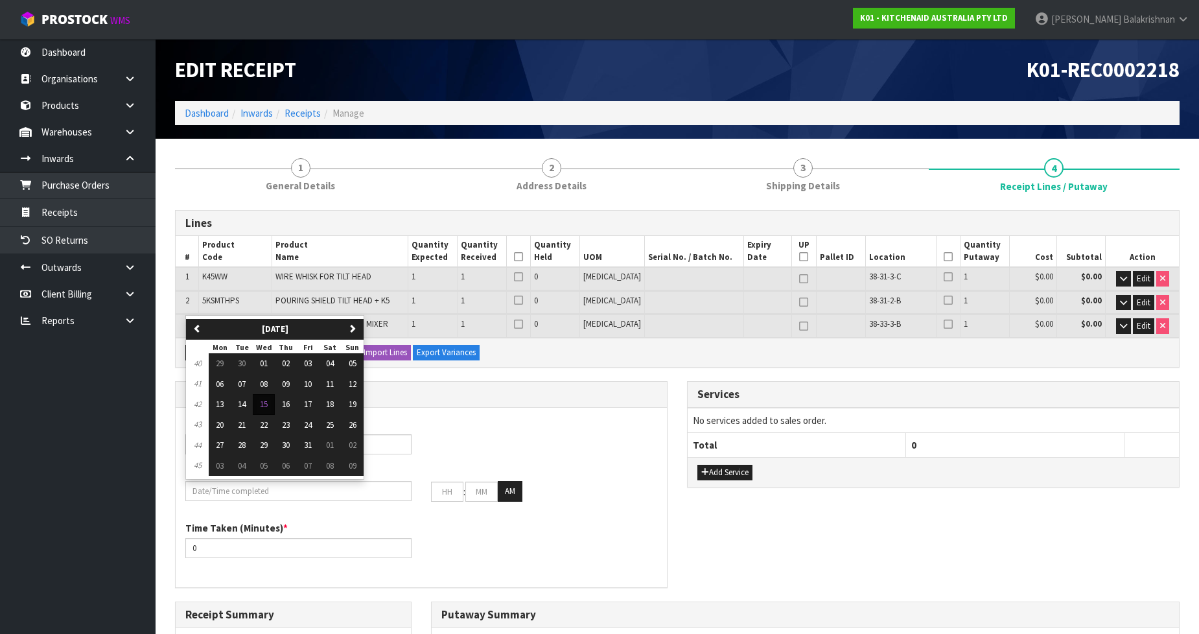
click at [471, 434] on div "Completed By * [PERSON_NAME] Date/Time Completed * previous [DATE] [DATE] Tue W…" at bounding box center [421, 464] width 491 height 94
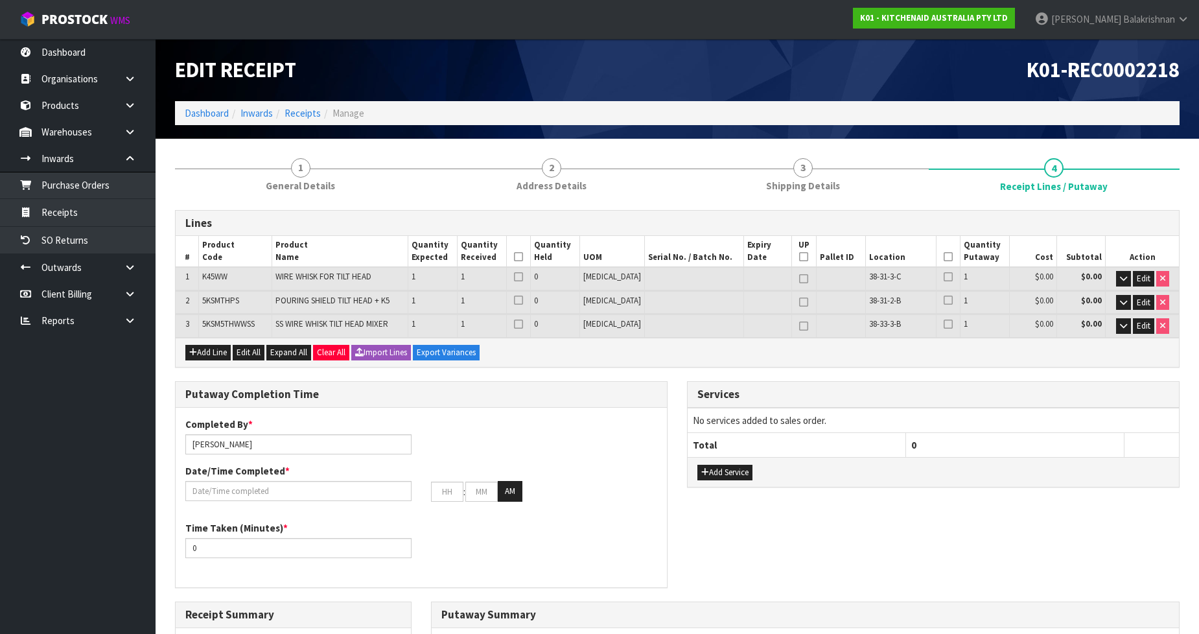
click at [944, 257] on icon at bounding box center [948, 257] width 9 height 1
click at [531, 253] on th at bounding box center [519, 251] width 24 height 31
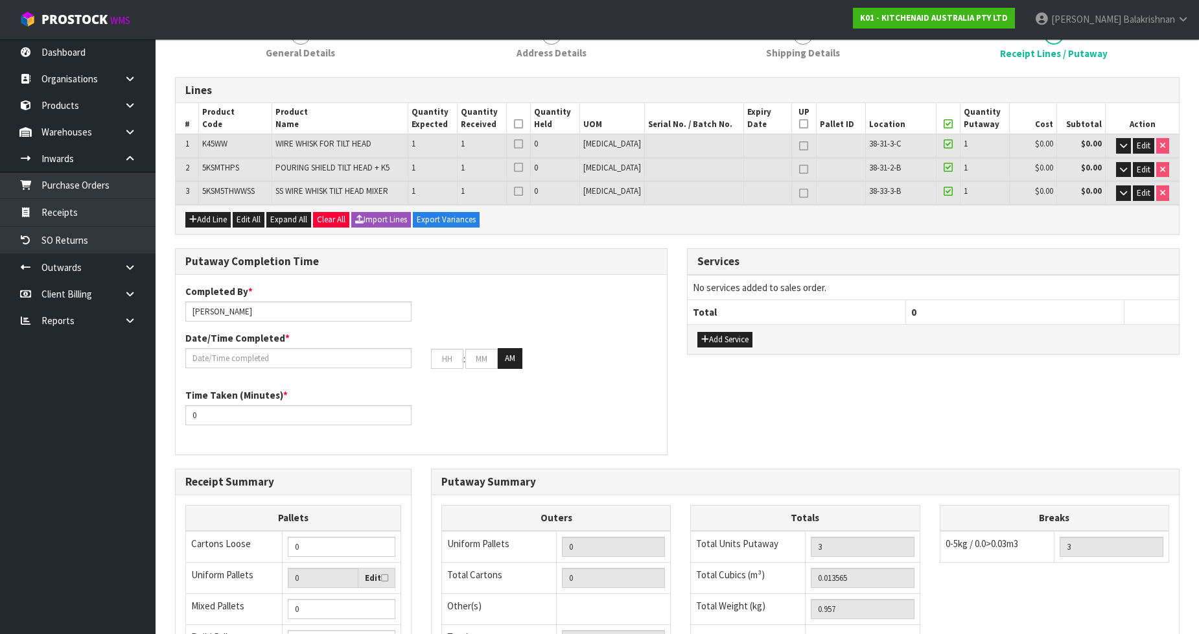
scroll to position [144, 0]
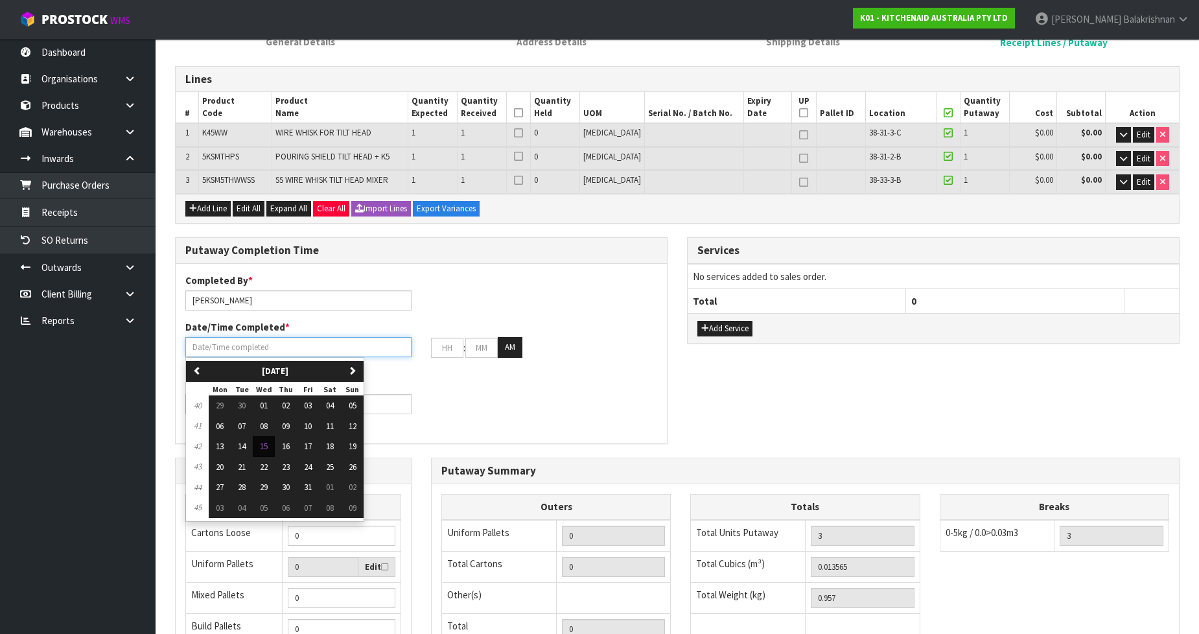
click at [312, 339] on input "text" at bounding box center [298, 347] width 226 height 20
click at [264, 447] on span "15" at bounding box center [264, 446] width 8 height 11
type input "[DATE]"
type input "12"
type input "00"
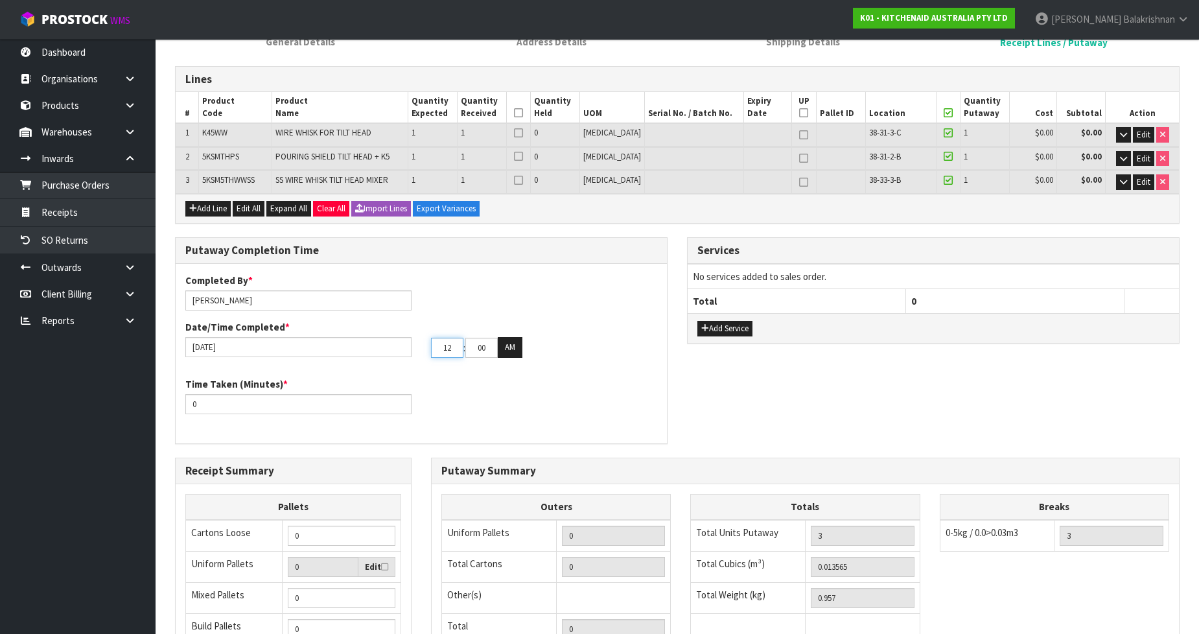
click at [458, 347] on input "12" at bounding box center [447, 348] width 32 height 20
type input "10"
click at [490, 339] on input "00" at bounding box center [481, 348] width 32 height 20
type input "30"
click at [449, 411] on div "Time Taken (Minutes) * 0" at bounding box center [421, 400] width 491 height 47
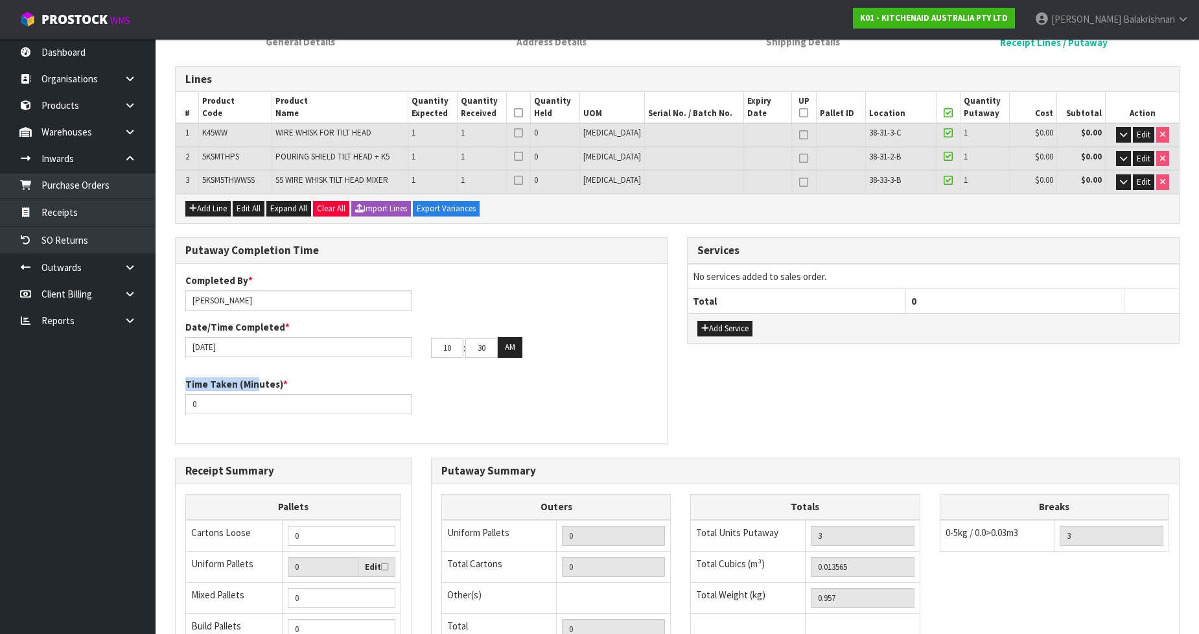
drag, startPoint x: 260, startPoint y: 375, endPoint x: 227, endPoint y: 411, distance: 49.1
click at [235, 402] on div "Time Taken (Minutes) * 0" at bounding box center [299, 395] width 246 height 37
click at [250, 400] on input "0" at bounding box center [298, 404] width 226 height 20
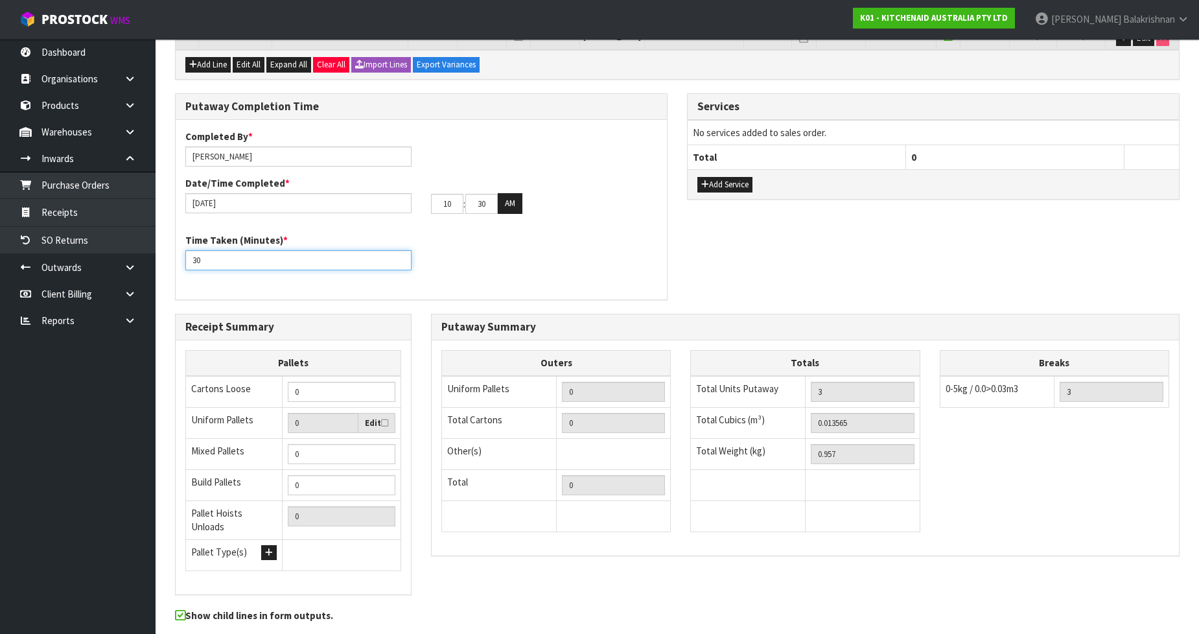
type input "3"
type input "10"
click at [555, 298] on div "Putaway Completion Time Completed By * [PERSON_NAME] Date/Time Completed * [DAT…" at bounding box center [421, 196] width 493 height 207
click at [349, 397] on input "0" at bounding box center [342, 392] width 108 height 20
type input "1"
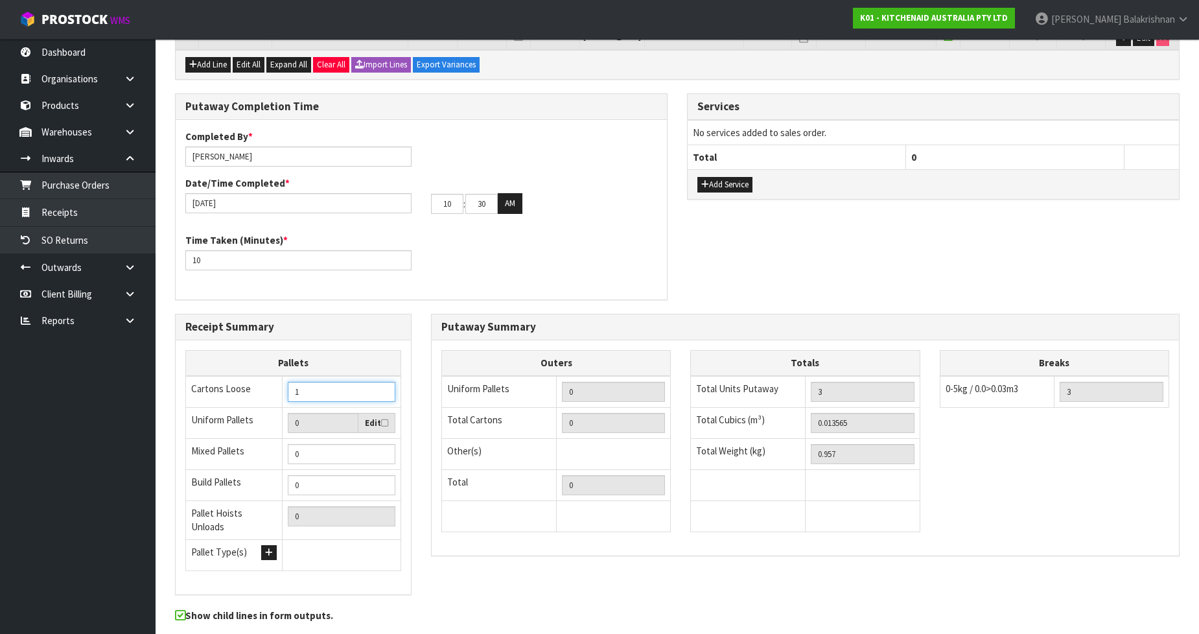
click at [381, 385] on input "1" at bounding box center [342, 392] width 108 height 20
click at [517, 264] on div "Time Taken (Minutes) * 10" at bounding box center [421, 256] width 491 height 47
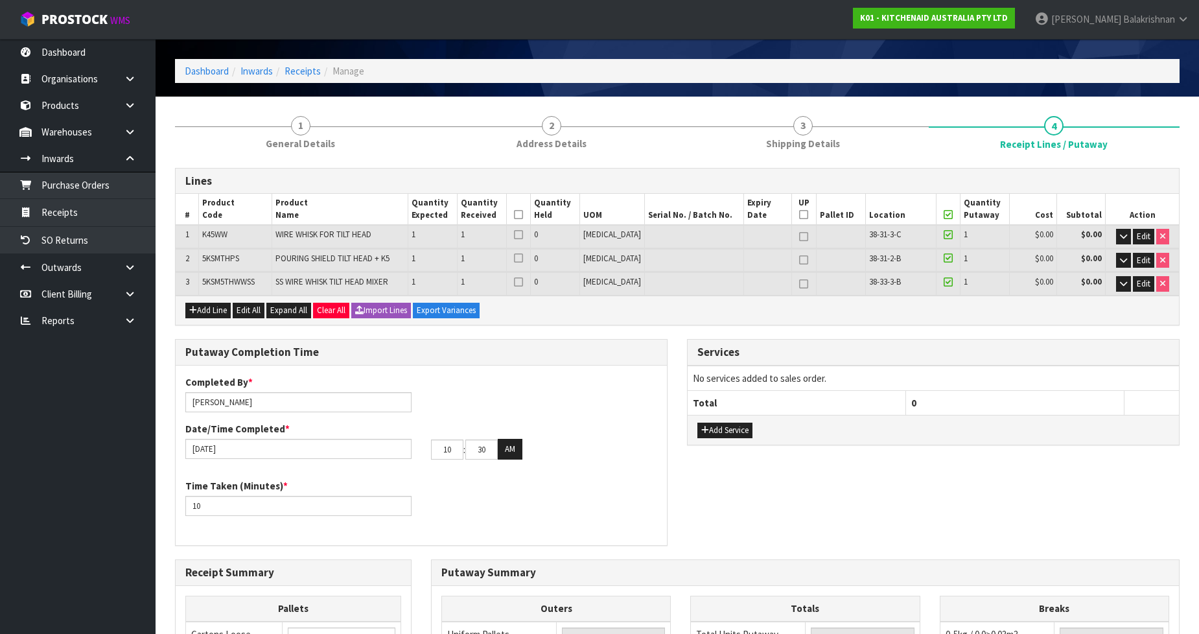
scroll to position [331, 0]
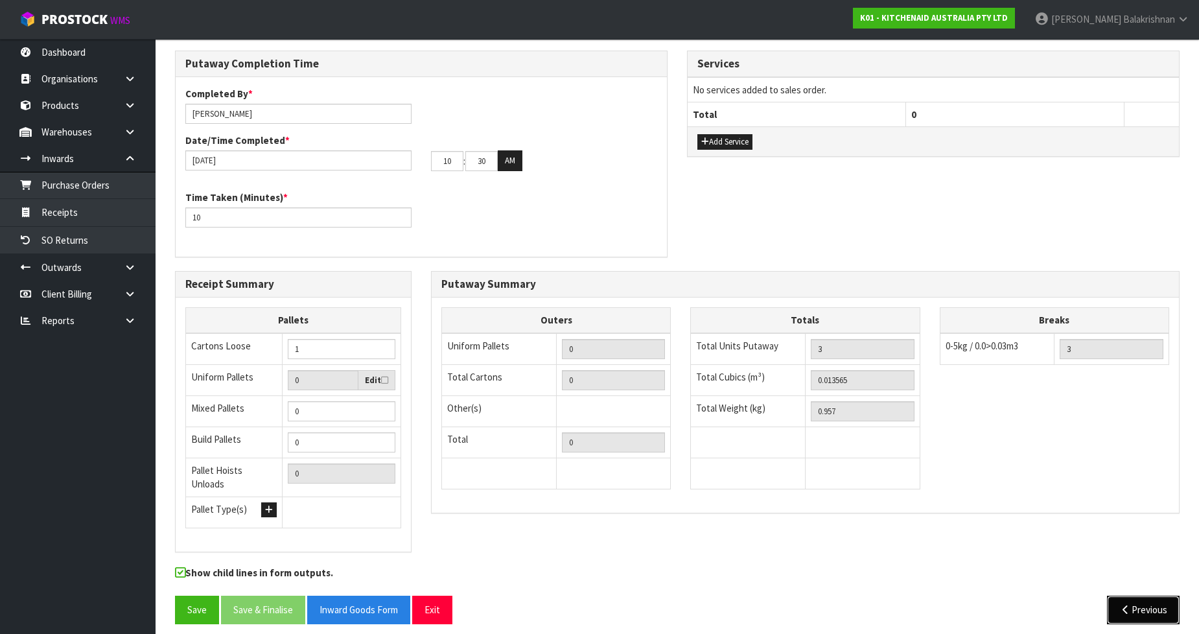
click at [1151, 600] on button "Previous" at bounding box center [1143, 610] width 73 height 28
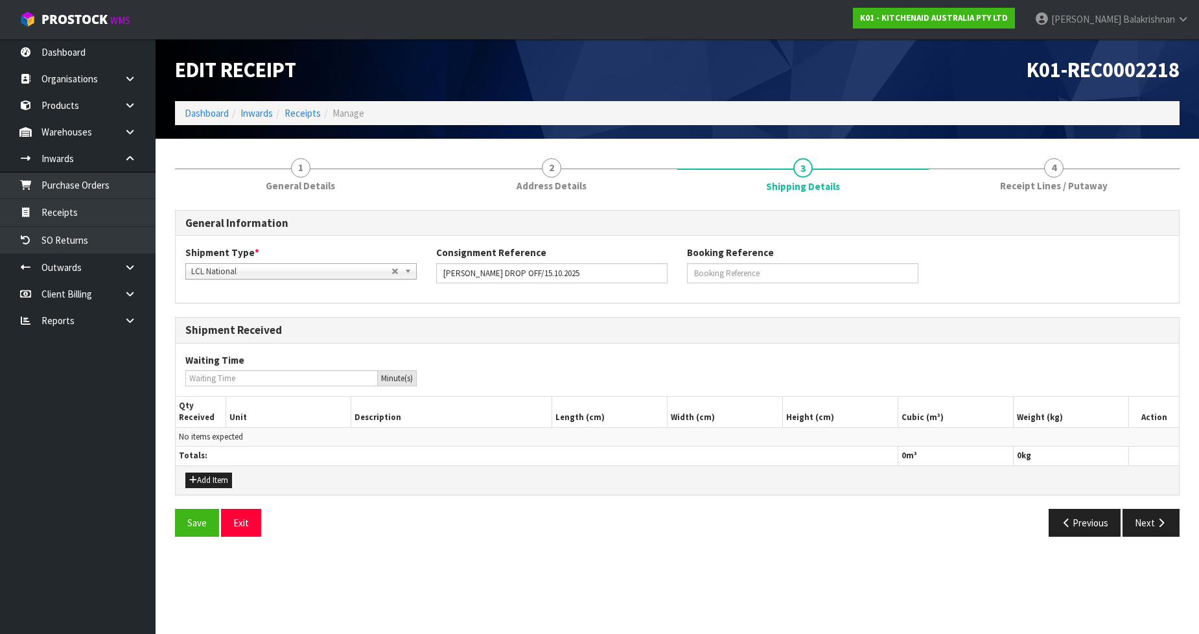
scroll to position [0, 0]
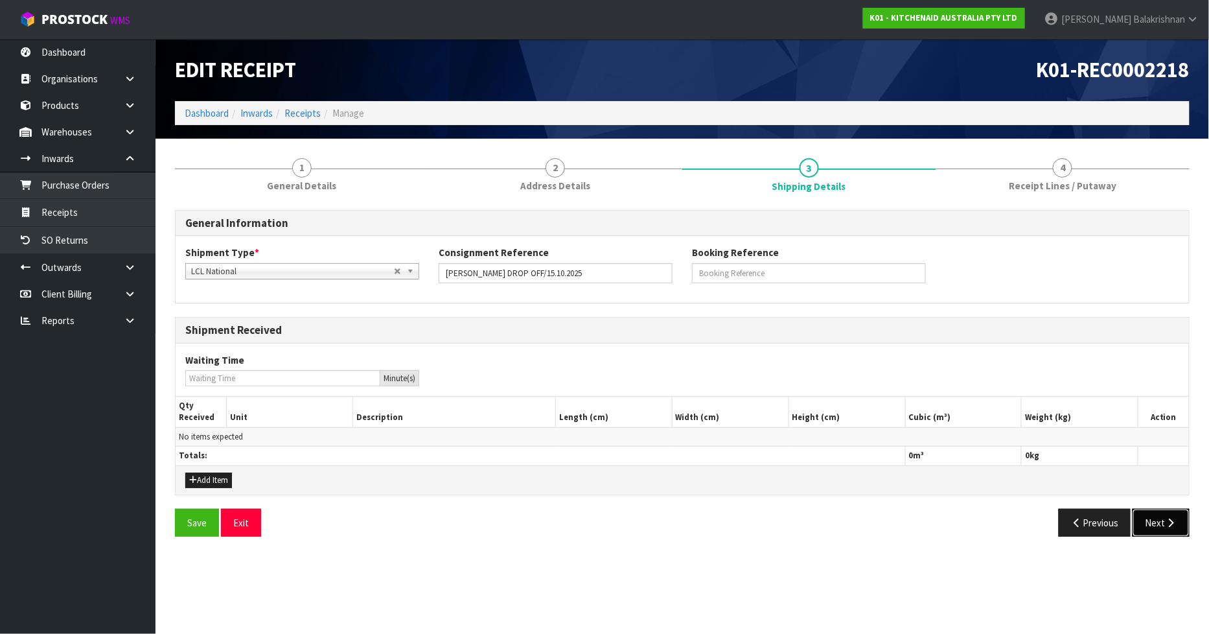
click at [1174, 530] on button "Next" at bounding box center [1161, 523] width 57 height 28
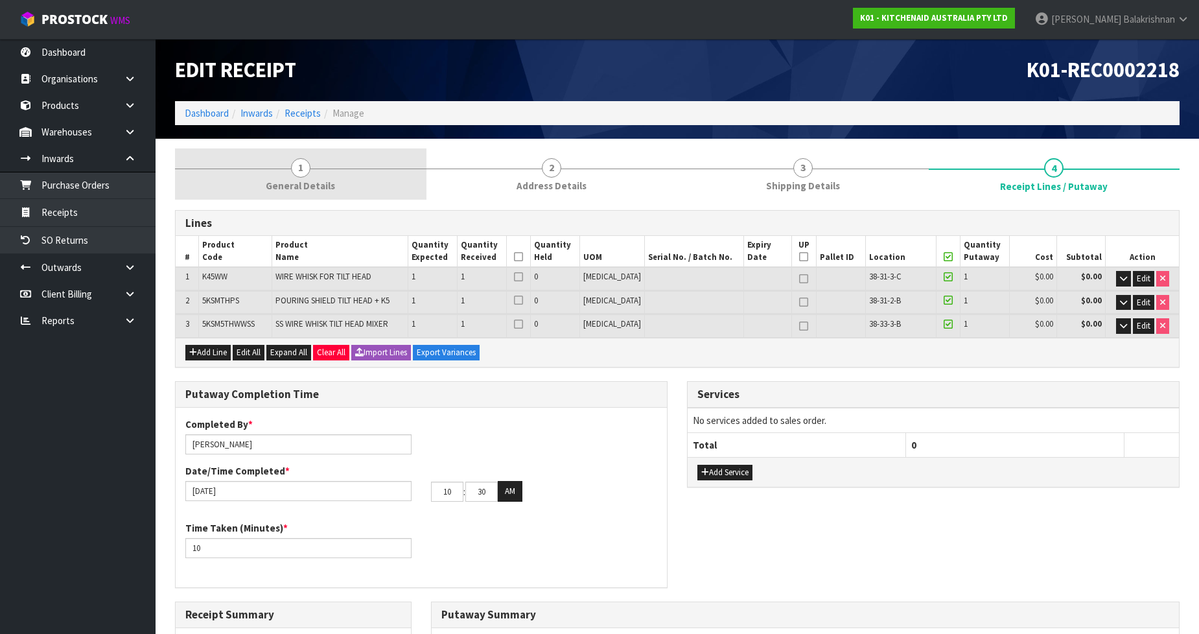
click at [279, 174] on link "1 General Details" at bounding box center [300, 173] width 251 height 51
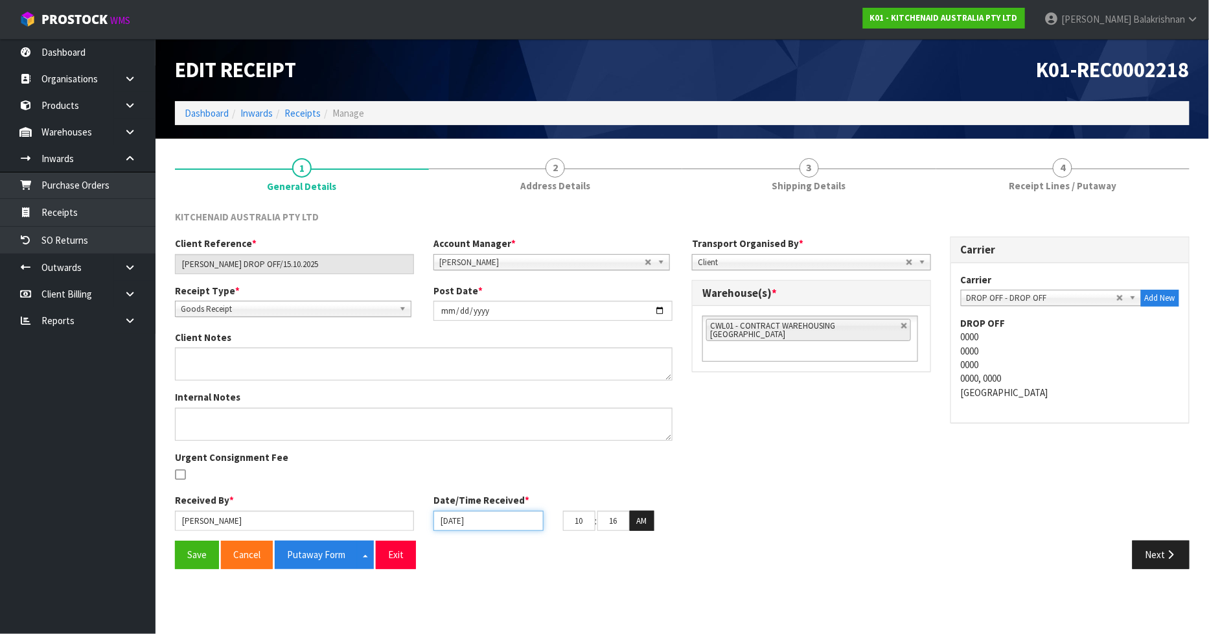
click at [447, 522] on input "[DATE]" at bounding box center [489, 521] width 110 height 20
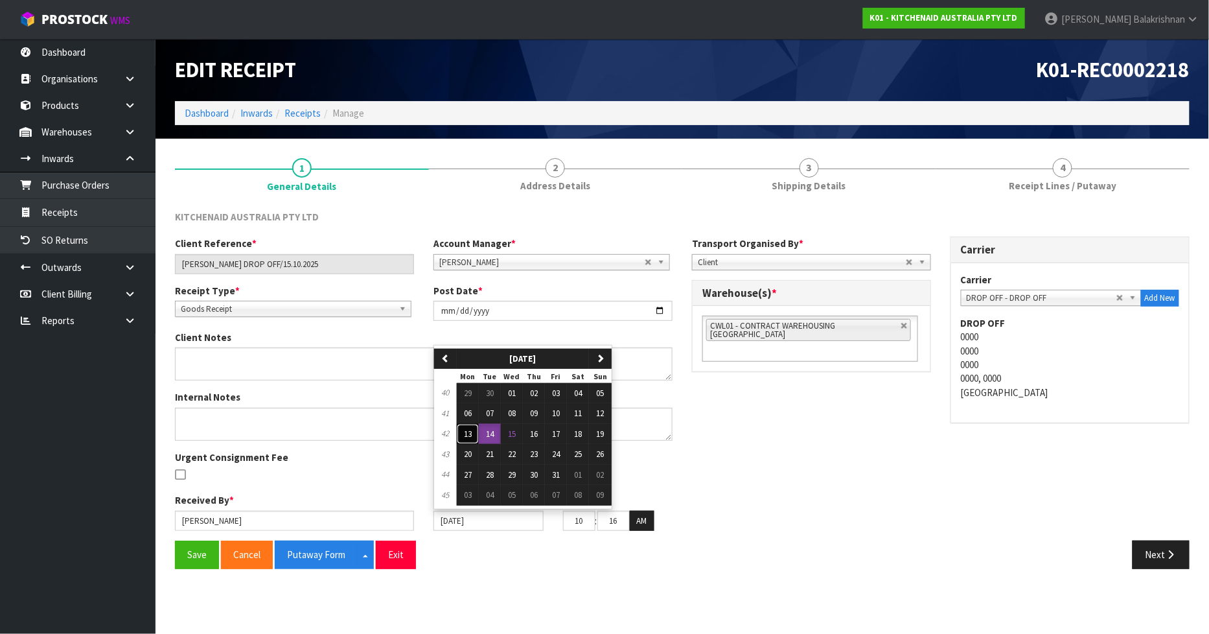
click at [463, 439] on button "13" at bounding box center [468, 434] width 22 height 21
type input "[DATE]"
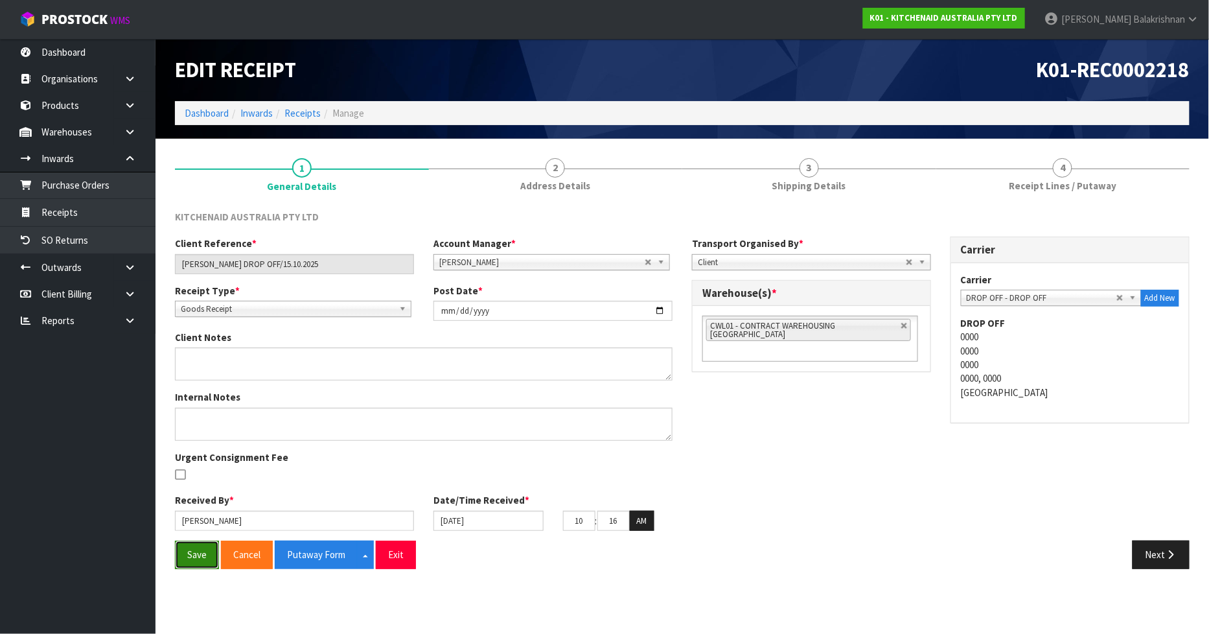
click at [190, 555] on button "Save" at bounding box center [197, 555] width 44 height 28
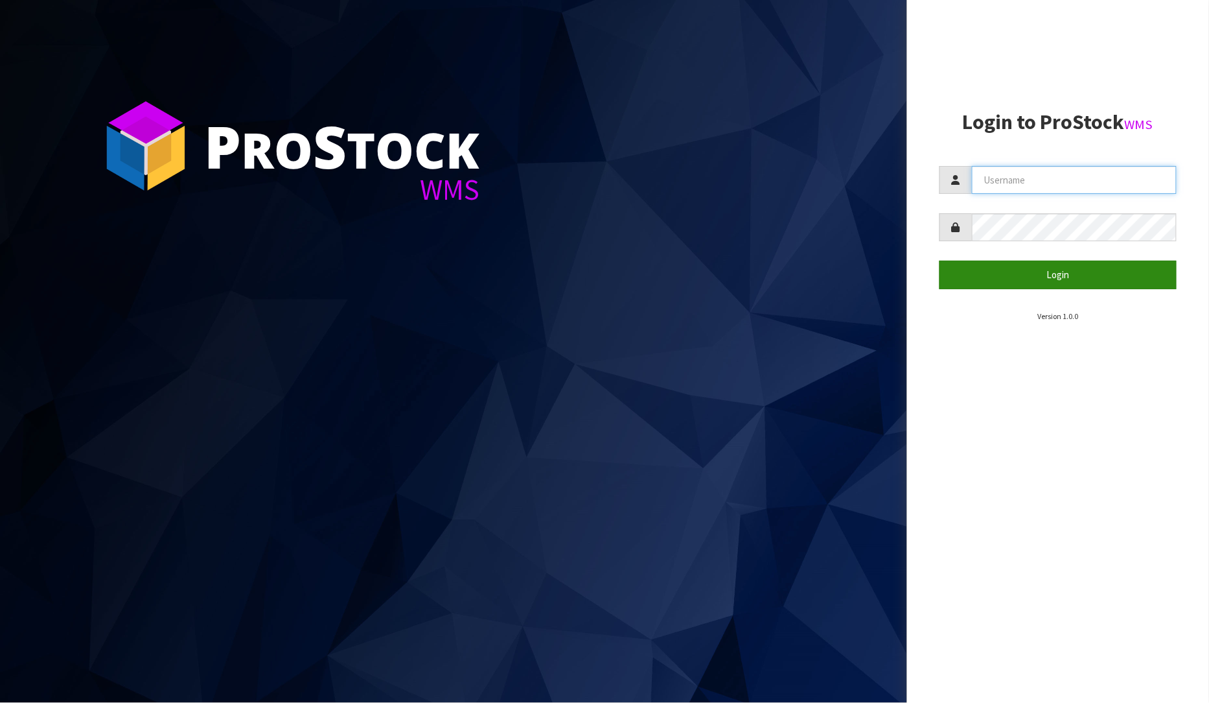
type input "[PERSON_NAME]"
click at [1047, 282] on button "Login" at bounding box center [1059, 275] width 238 height 28
